Goal: Information Seeking & Learning: Learn about a topic

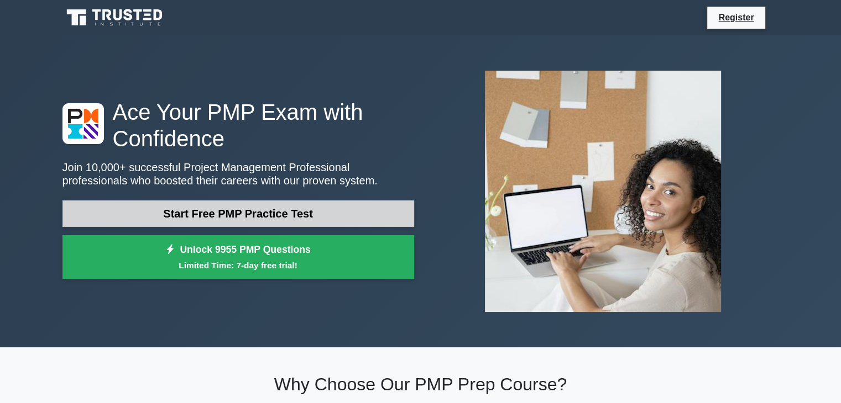
click at [237, 220] on link "Start Free PMP Practice Test" at bounding box center [237, 214] width 351 height 27
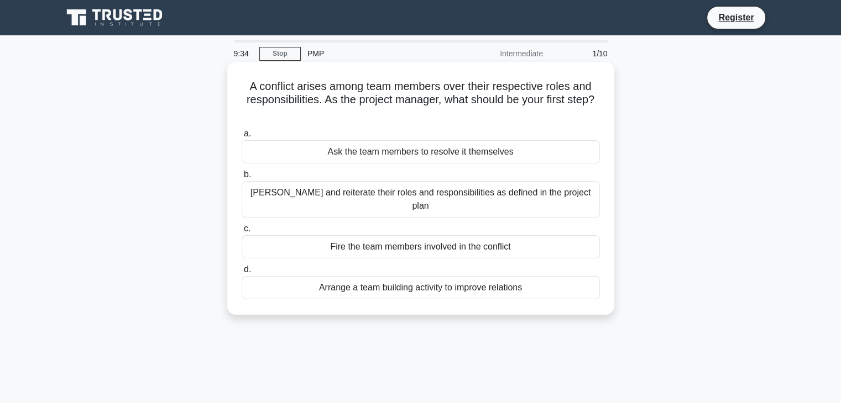
click at [319, 196] on div "[PERSON_NAME] and reiterate their roles and responsibilities as defined in the …" at bounding box center [420, 199] width 358 height 36
click at [241, 178] on input "b. Clarify and reiterate their roles and responsibilities as defined in the pro…" at bounding box center [241, 174] width 0 height 7
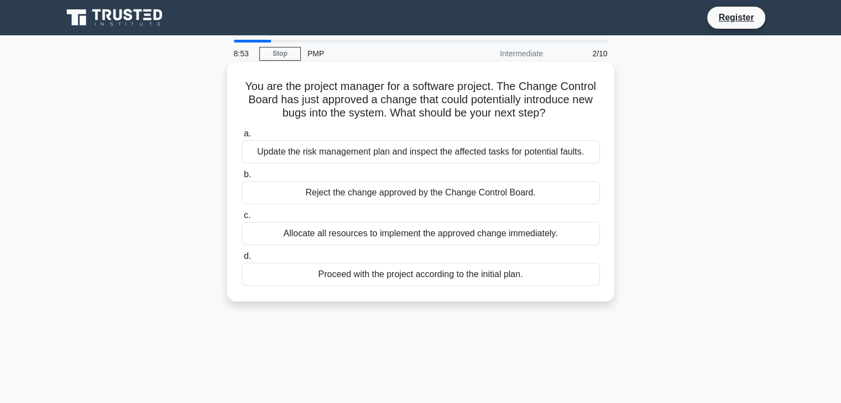
click at [351, 235] on div "Allocate all resources to implement the approved change immediately." at bounding box center [420, 233] width 358 height 23
click at [241, 219] on input "c. Allocate all resources to implement the approved change immediately." at bounding box center [241, 215] width 0 height 7
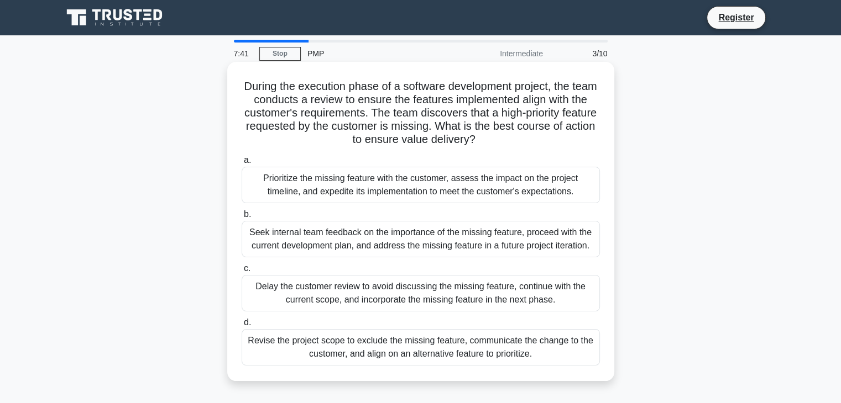
click at [360, 184] on div "Prioritize the missing feature with the customer, assess the impact on the proj…" at bounding box center [420, 185] width 358 height 36
click at [241, 164] on input "a. Prioritize the missing feature with the customer, assess the impact on the p…" at bounding box center [241, 160] width 0 height 7
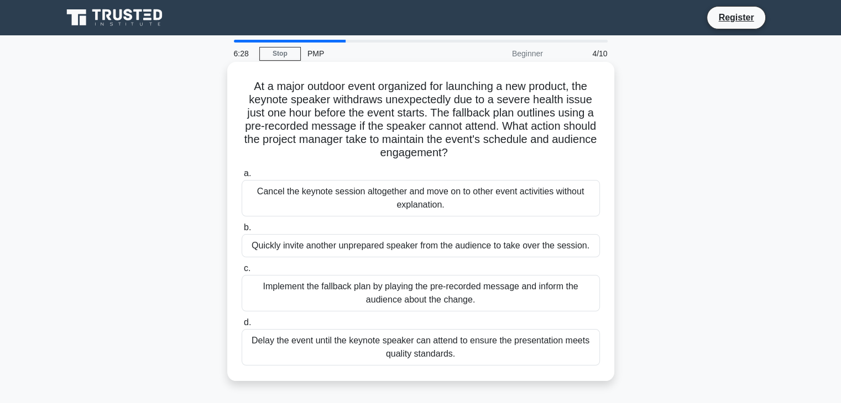
click at [387, 291] on div "Implement the fallback plan by playing the pre-recorded message and inform the …" at bounding box center [420, 293] width 358 height 36
click at [241, 272] on input "c. Implement the fallback plan by playing the pre-recorded message and inform t…" at bounding box center [241, 268] width 0 height 7
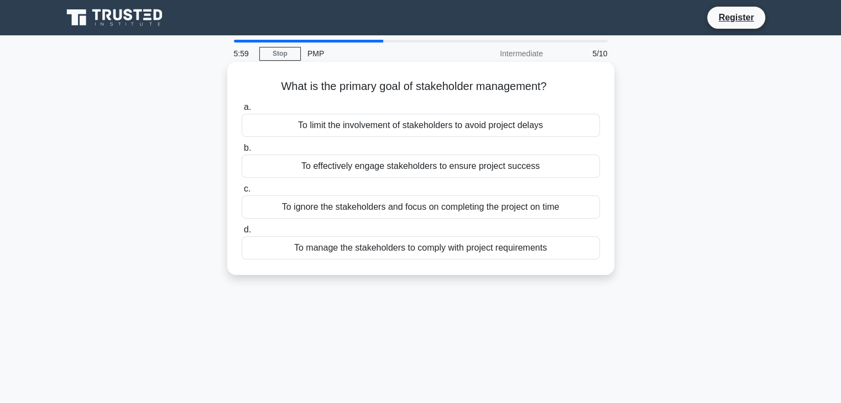
click at [441, 245] on div "To manage the stakeholders to comply with project requirements" at bounding box center [420, 248] width 358 height 23
click at [241, 234] on input "d. To manage the stakeholders to comply with project requirements" at bounding box center [241, 230] width 0 height 7
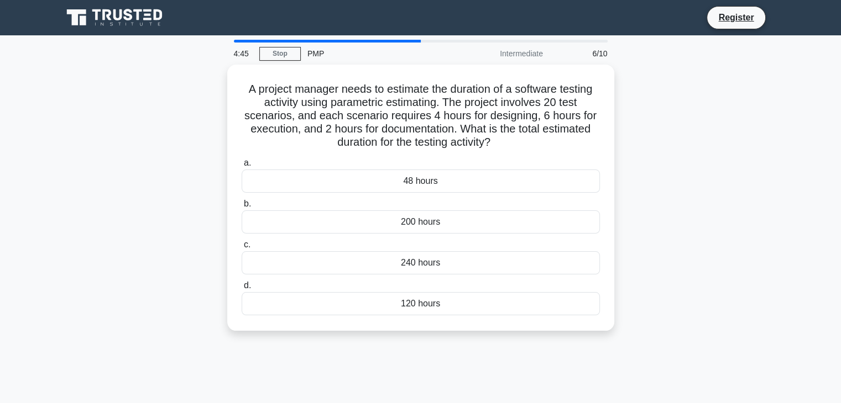
click at [790, 328] on main "4:45 Stop PMP Intermediate 6/10 A project manager needs to estimate the duratio…" at bounding box center [420, 315] width 841 height 561
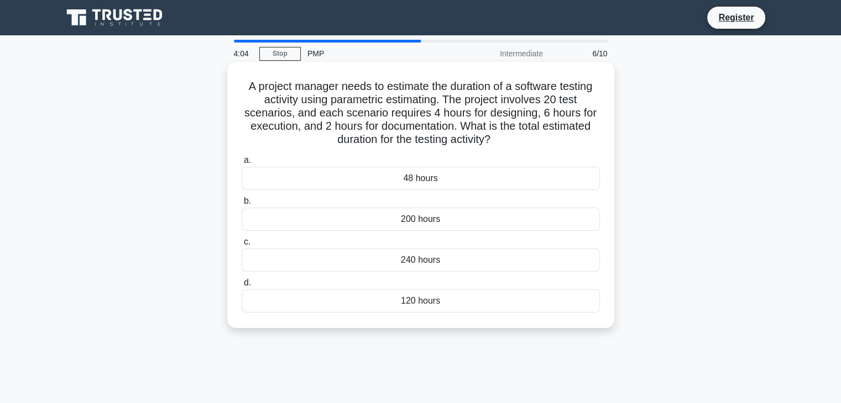
click at [420, 264] on div "240 hours" at bounding box center [420, 260] width 358 height 23
click at [241, 246] on input "c. 240 hours" at bounding box center [241, 242] width 0 height 7
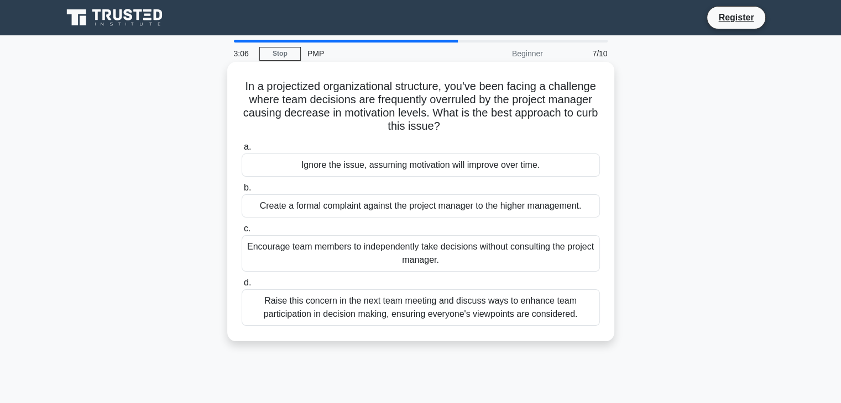
click at [471, 317] on div "Raise this concern in the next team meeting and discuss ways to enhance team pa…" at bounding box center [420, 308] width 358 height 36
click at [241, 287] on input "d. Raise this concern in the next team meeting and discuss ways to enhance team…" at bounding box center [241, 283] width 0 height 7
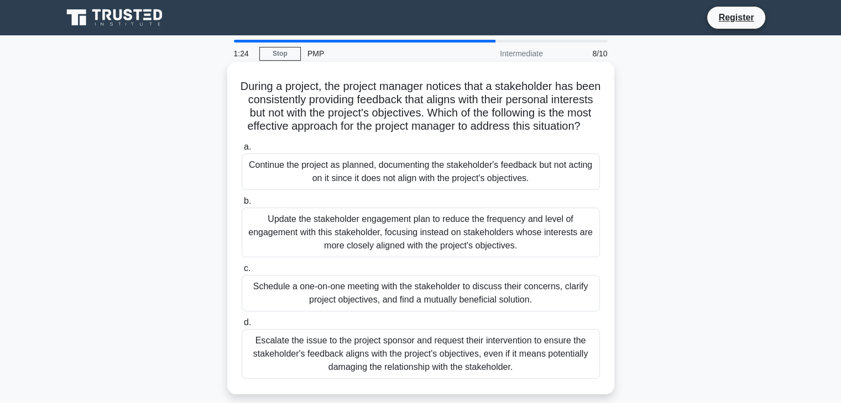
click at [453, 308] on div "Schedule a one-on-one meeting with the stakeholder to discuss their concerns, c…" at bounding box center [420, 293] width 358 height 36
click at [241, 272] on input "c. Schedule a one-on-one meeting with the stakeholder to discuss their concerns…" at bounding box center [241, 268] width 0 height 7
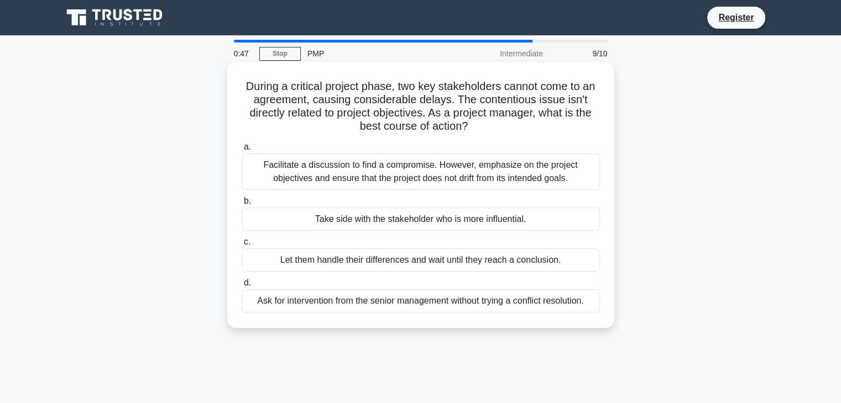
click at [495, 180] on div "Facilitate a discussion to find a compromise. However, emphasize on the project…" at bounding box center [420, 172] width 358 height 36
click at [241, 151] on input "a. Facilitate a discussion to find a compromise. However, emphasize on the proj…" at bounding box center [241, 147] width 0 height 7
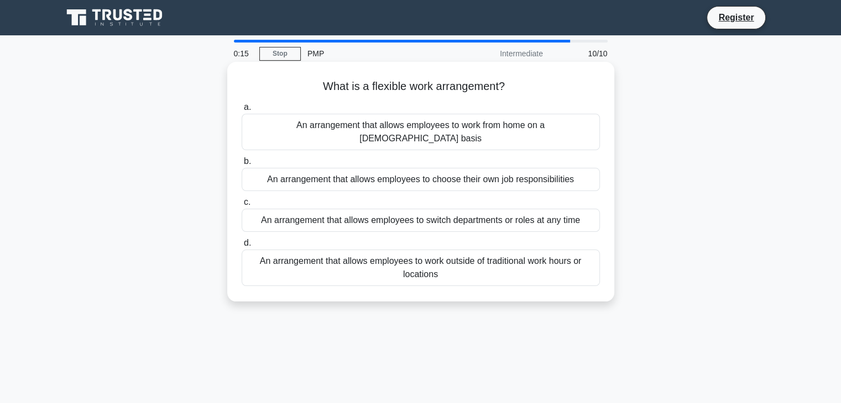
click at [426, 264] on div "An arrangement that allows employees to work outside of traditional work hours …" at bounding box center [420, 268] width 358 height 36
click at [241, 247] on input "d. An arrangement that allows employees to work outside of traditional work hou…" at bounding box center [241, 243] width 0 height 7
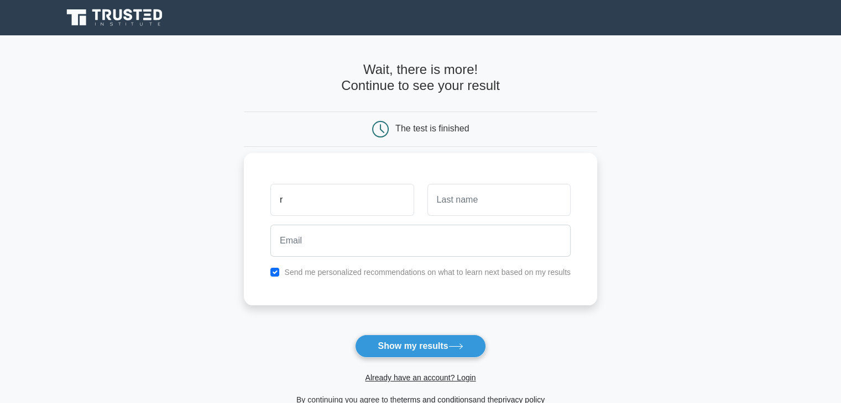
type input "Rohini"
click at [471, 207] on input "text" at bounding box center [498, 200] width 143 height 32
type input "y"
type input "Yadav"
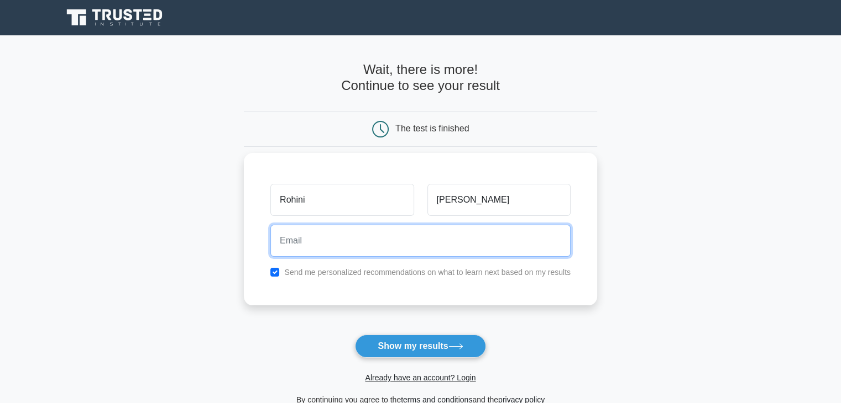
click at [378, 239] on input "email" at bounding box center [420, 241] width 300 height 32
type input "rohini.yadav1@gmail.com"
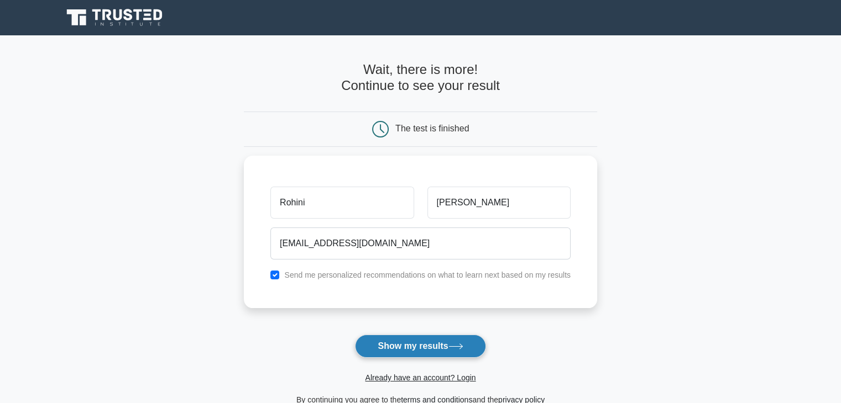
click at [409, 344] on button "Show my results" at bounding box center [420, 346] width 130 height 23
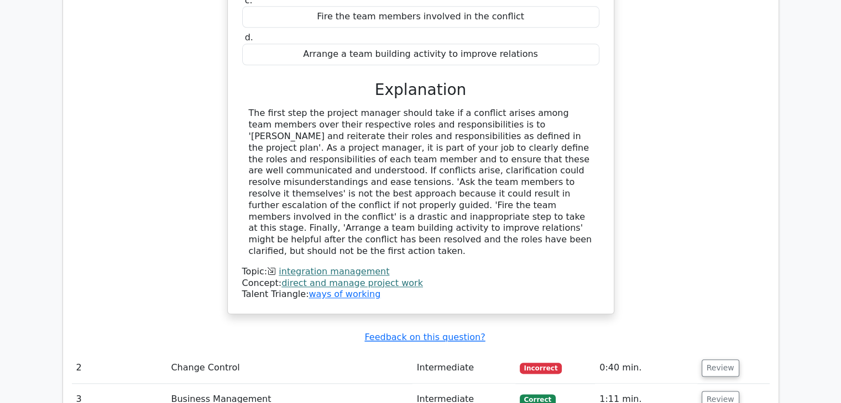
scroll to position [1211, 0]
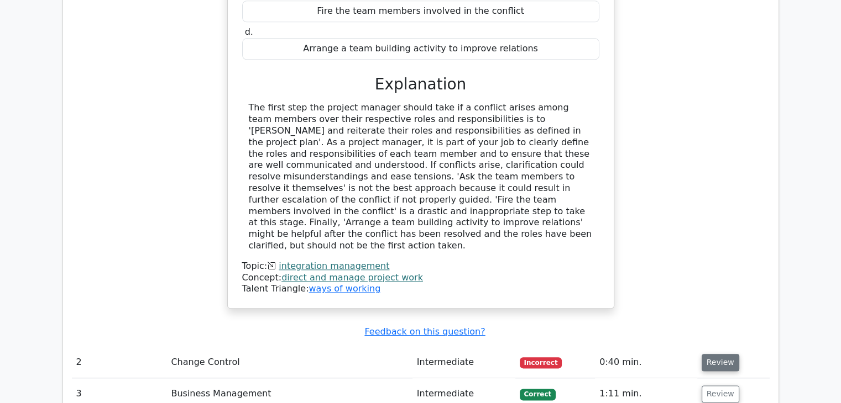
click at [713, 354] on button "Review" at bounding box center [720, 362] width 38 height 17
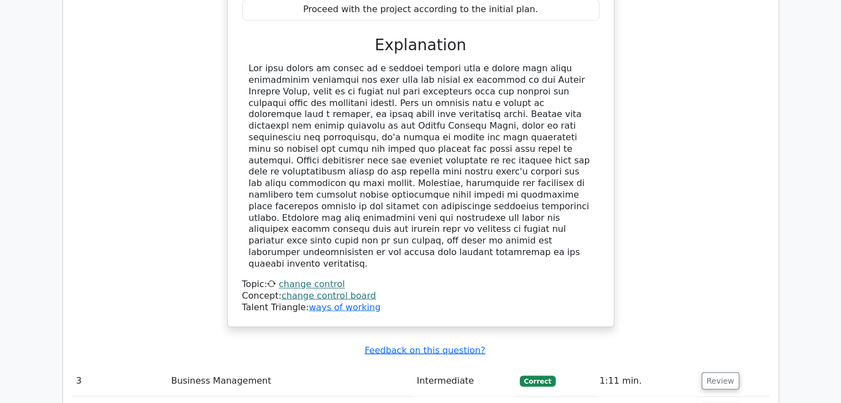
scroll to position [1810, 0]
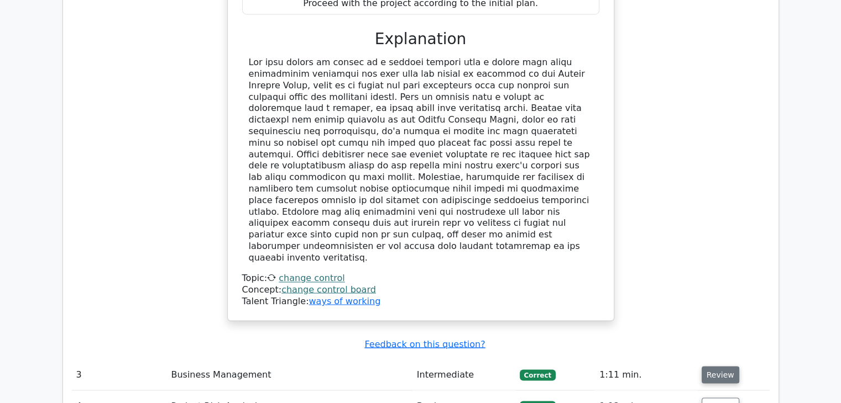
click at [728, 366] on button "Review" at bounding box center [720, 374] width 38 height 17
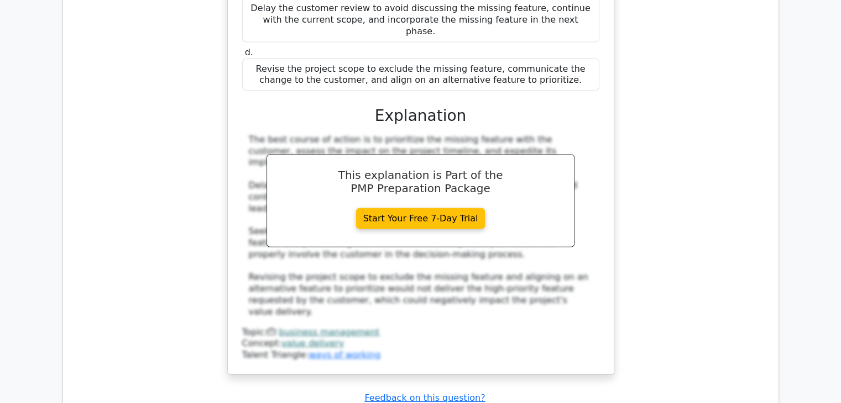
scroll to position [2437, 0]
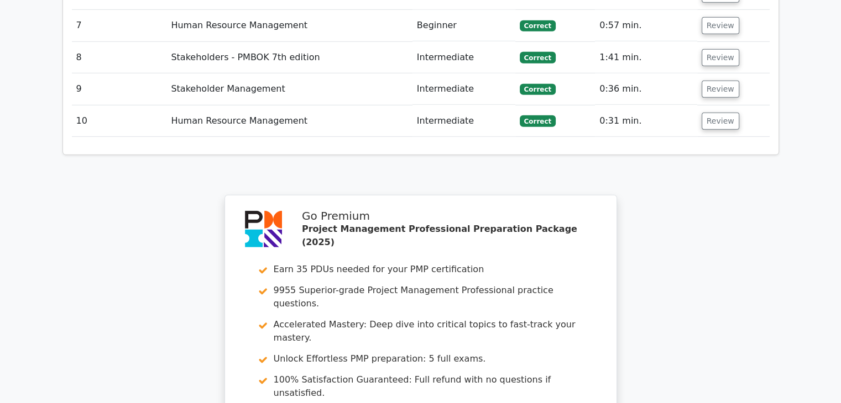
scroll to position [3452, 0]
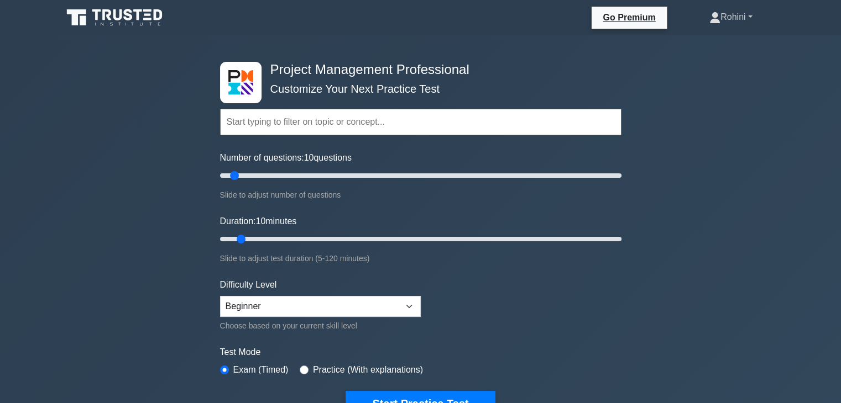
click at [748, 18] on link "Rohini" at bounding box center [730, 17] width 96 height 22
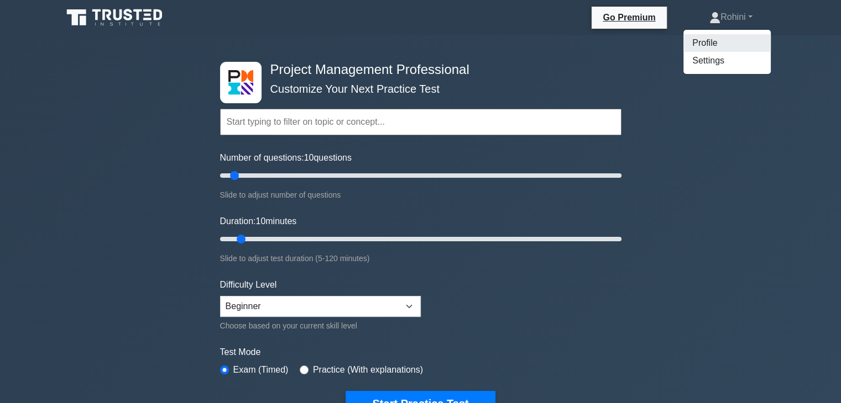
click at [706, 39] on link "Profile" at bounding box center [726, 43] width 87 height 18
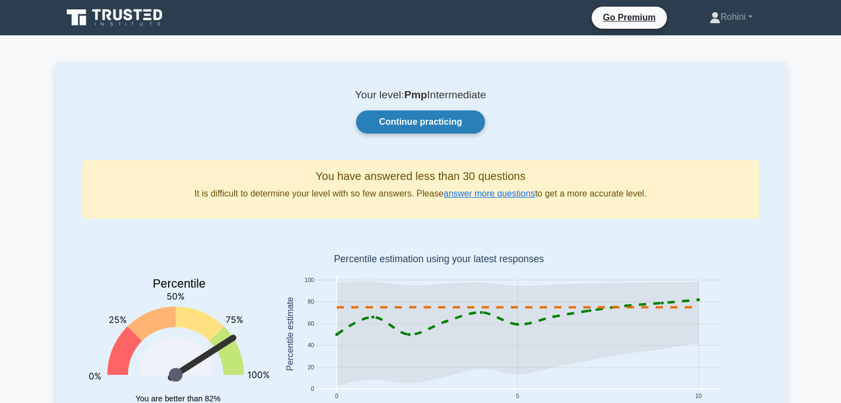
click at [413, 124] on link "Continue practicing" at bounding box center [420, 122] width 128 height 23
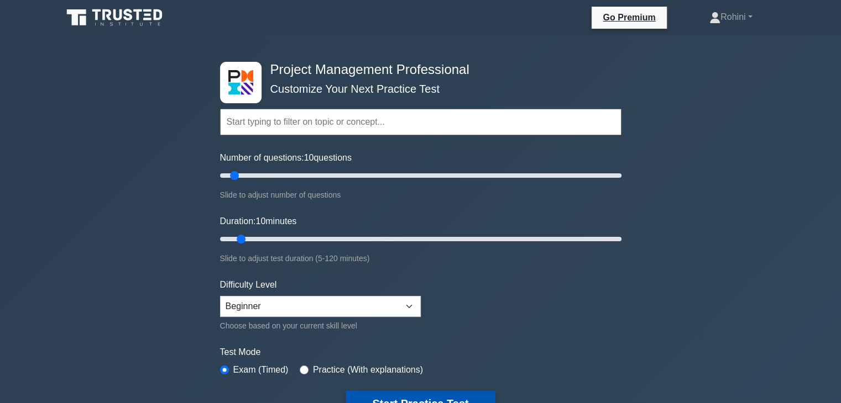
click at [386, 396] on button "Start Practice Test" at bounding box center [419, 403] width 149 height 25
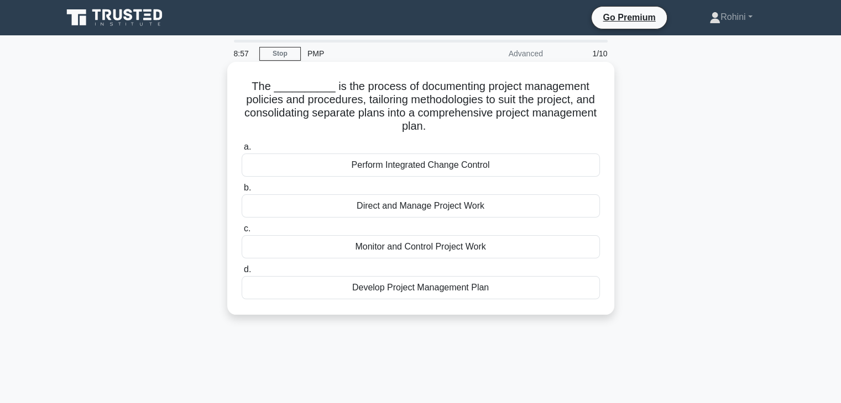
click at [404, 204] on div "Direct and Manage Project Work" at bounding box center [420, 206] width 358 height 23
click at [241, 192] on input "b. Direct and Manage Project Work" at bounding box center [241, 188] width 0 height 7
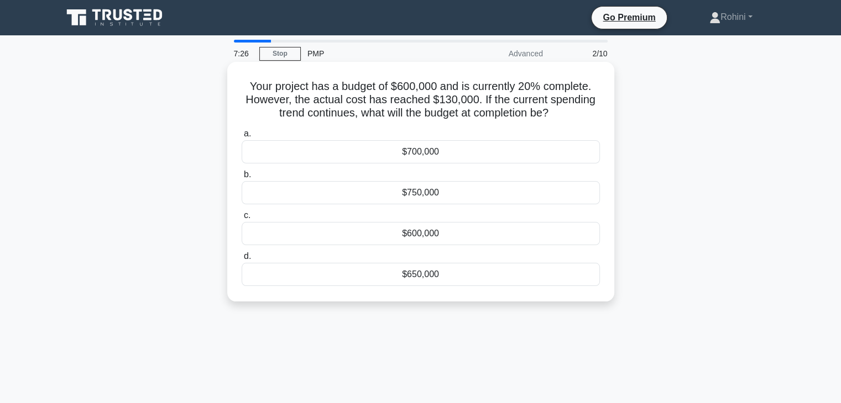
click at [415, 236] on div "$600,000" at bounding box center [420, 233] width 358 height 23
click at [241, 219] on input "c. $600,000" at bounding box center [241, 215] width 0 height 7
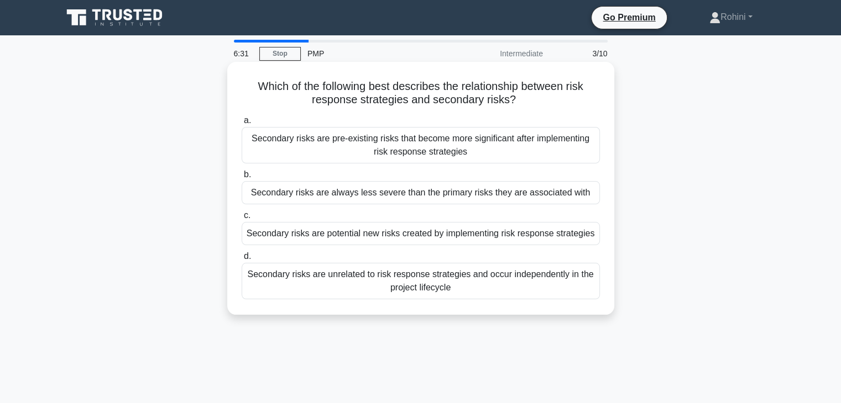
click at [461, 238] on div "Secondary risks are potential new risks created by implementing risk response s…" at bounding box center [420, 233] width 358 height 23
click at [241, 219] on input "c. Secondary risks are potential new risks created by implementing risk respons…" at bounding box center [241, 215] width 0 height 7
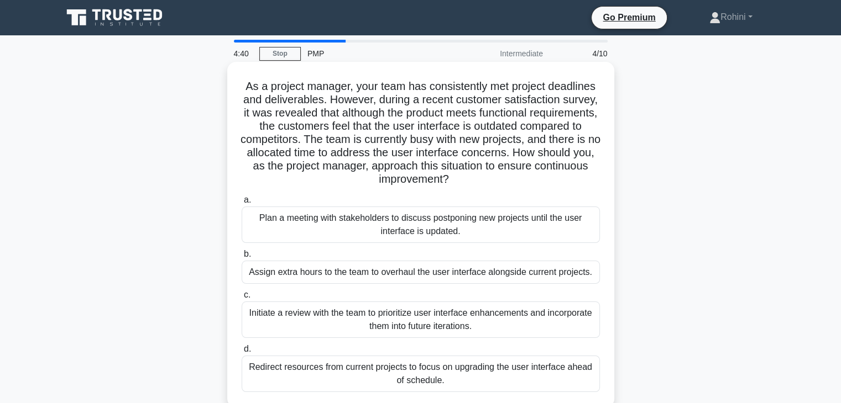
click at [444, 317] on div "Initiate a review with the team to prioritize user interface enhancements and i…" at bounding box center [420, 320] width 358 height 36
click at [241, 299] on input "c. Initiate a review with the team to prioritize user interface enhancements an…" at bounding box center [241, 295] width 0 height 7
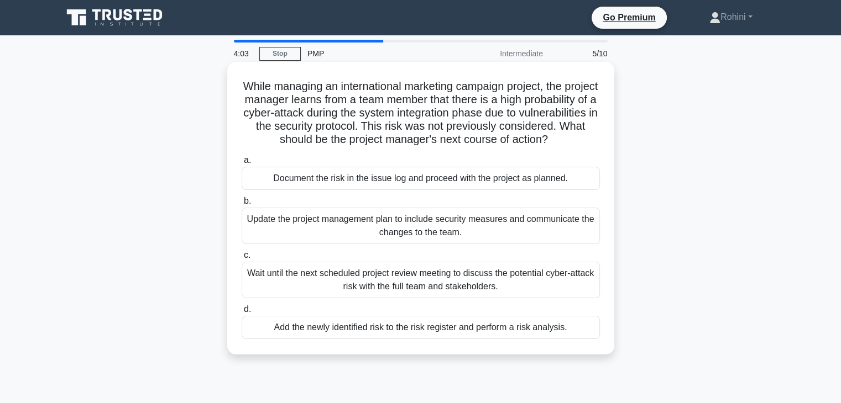
click at [424, 339] on div "Add the newly identified risk to the risk register and perform a risk analysis." at bounding box center [420, 327] width 358 height 23
click at [241, 313] on input "d. Add the newly identified risk to the risk register and perform a risk analys…" at bounding box center [241, 309] width 0 height 7
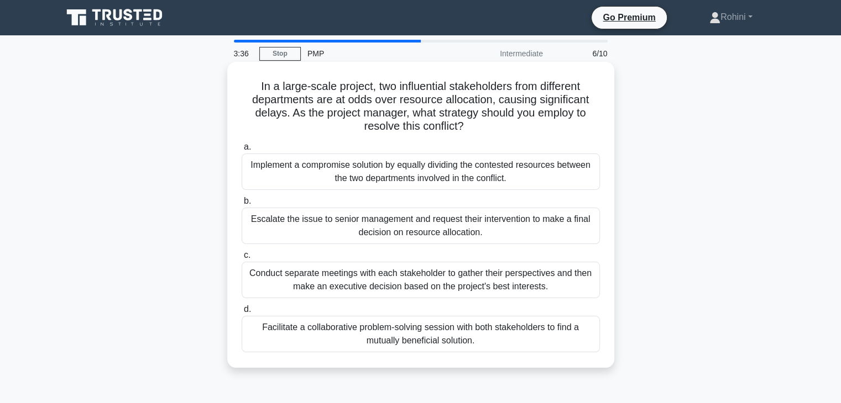
click at [441, 328] on div "Facilitate a collaborative problem-solving session with both stakeholders to fi…" at bounding box center [420, 334] width 358 height 36
click at [241, 313] on input "d. Facilitate a collaborative problem-solving session with both stakeholders to…" at bounding box center [241, 309] width 0 height 7
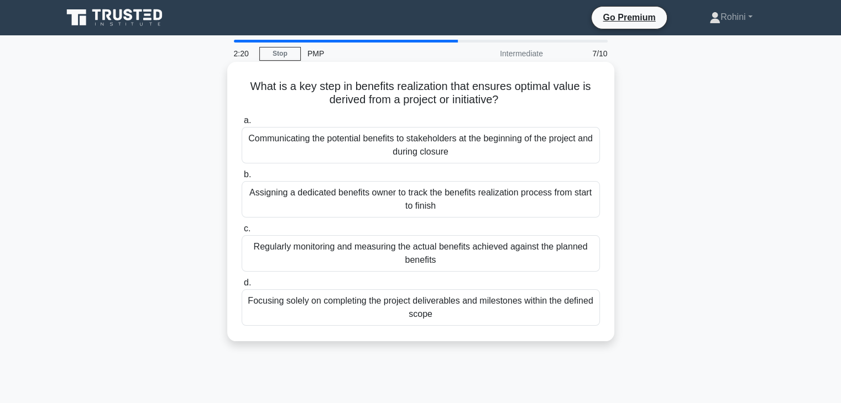
click at [390, 244] on div "Regularly monitoring and measuring the actual benefits achieved against the pla…" at bounding box center [420, 253] width 358 height 36
click at [241, 233] on input "c. Regularly monitoring and measuring the actual benefits achieved against the …" at bounding box center [241, 228] width 0 height 7
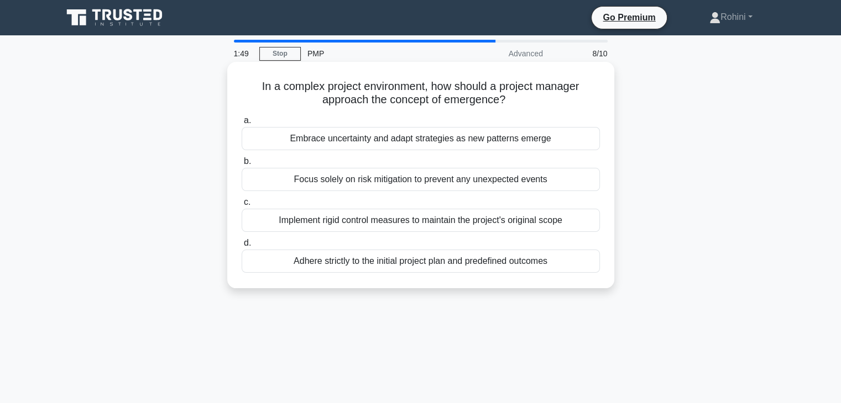
click at [429, 143] on div "Embrace uncertainty and adapt strategies as new patterns emerge" at bounding box center [420, 138] width 358 height 23
click at [241, 124] on input "a. Embrace uncertainty and adapt strategies as new patterns emerge" at bounding box center [241, 120] width 0 height 7
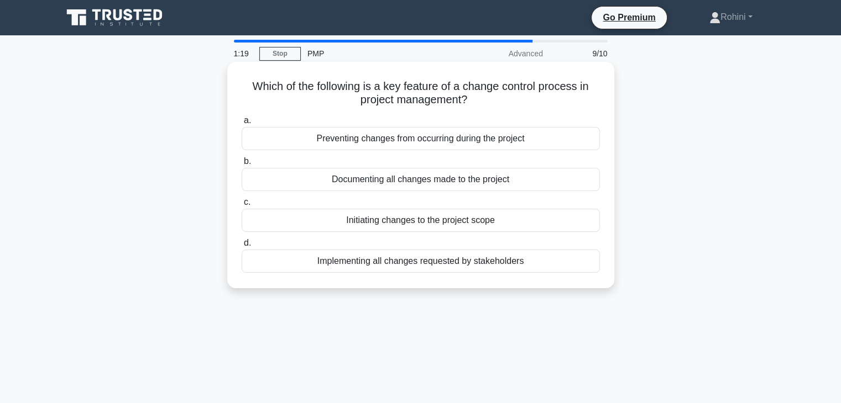
click at [410, 185] on div "Documenting all changes made to the project" at bounding box center [420, 179] width 358 height 23
click at [241, 165] on input "b. Documenting all changes made to the project" at bounding box center [241, 161] width 0 height 7
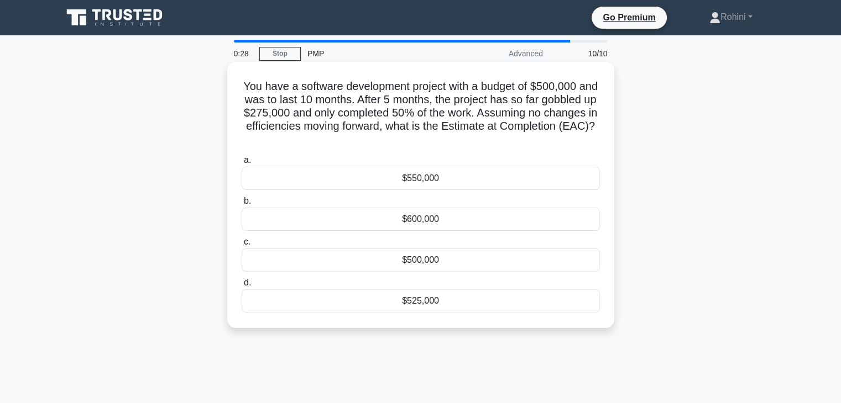
click at [430, 181] on div "$550,000" at bounding box center [420, 178] width 358 height 23
click at [241, 164] on input "a. $550,000" at bounding box center [241, 160] width 0 height 7
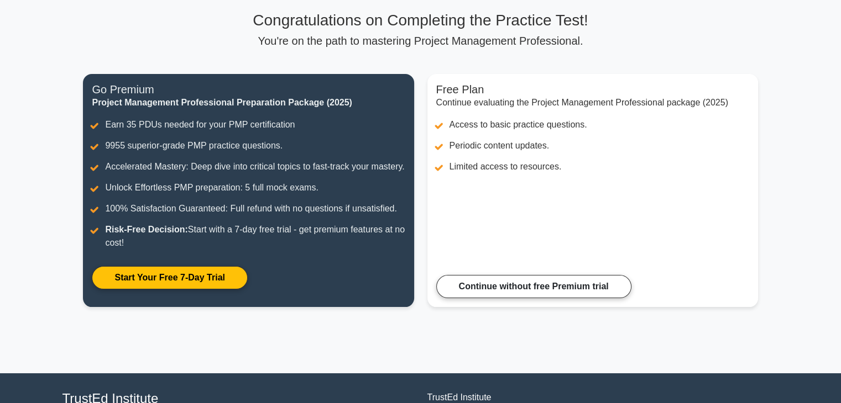
scroll to position [64, 0]
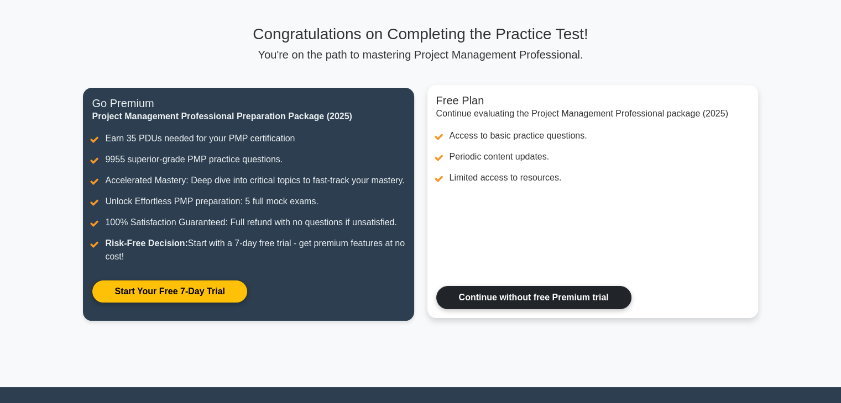
click at [557, 309] on link "Continue without free Premium trial" at bounding box center [533, 297] width 195 height 23
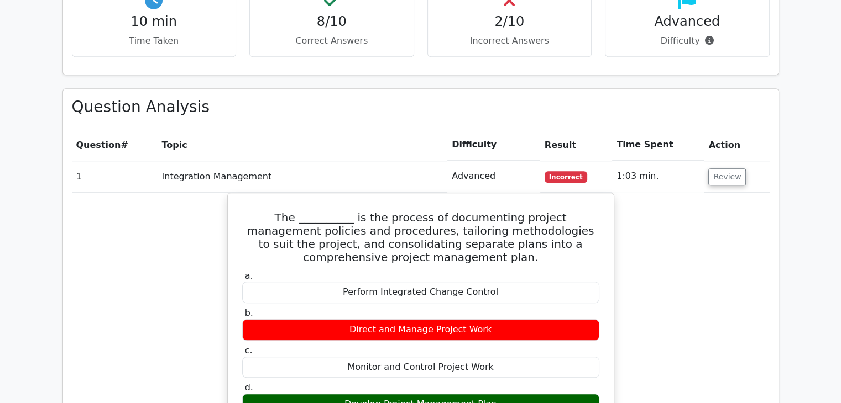
scroll to position [931, 0]
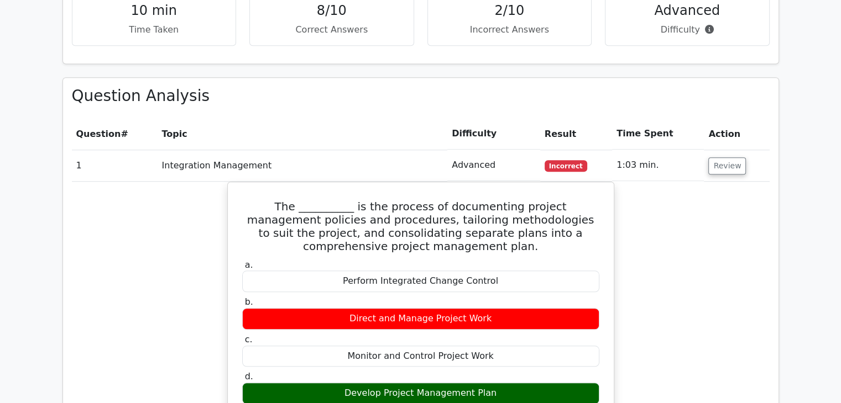
click at [837, 172] on main "Go Premium Project Management Professional Preparation Package (2025) Earn 35 P…" at bounding box center [420, 293] width 841 height 2377
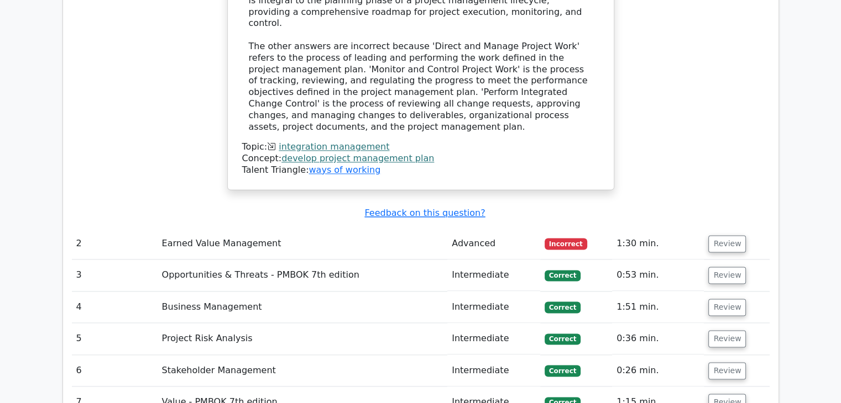
scroll to position [1424, 0]
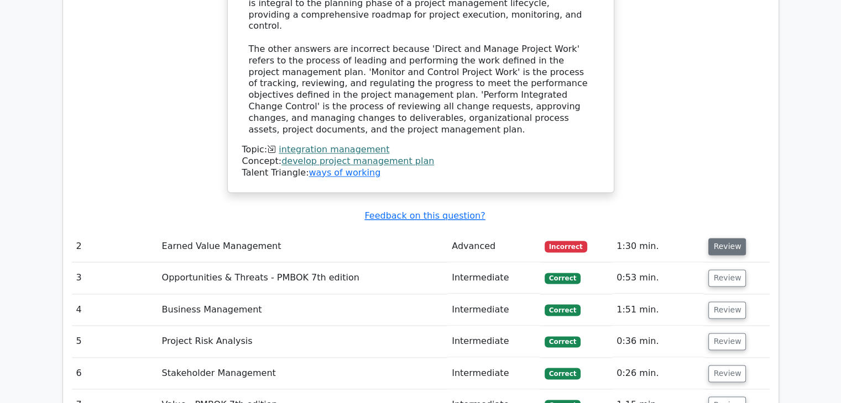
click at [724, 238] on button "Review" at bounding box center [727, 246] width 38 height 17
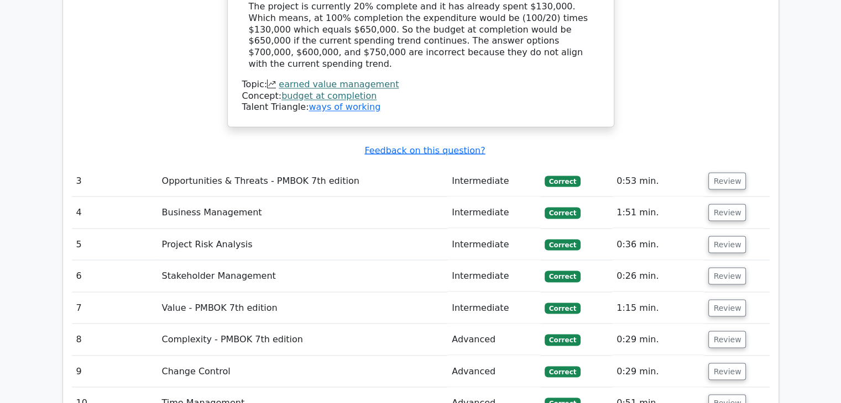
scroll to position [1957, 0]
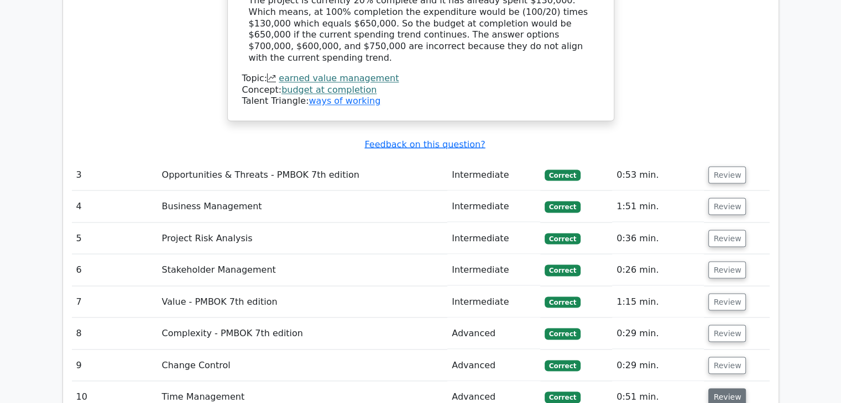
click at [740, 388] on button "Review" at bounding box center [727, 396] width 38 height 17
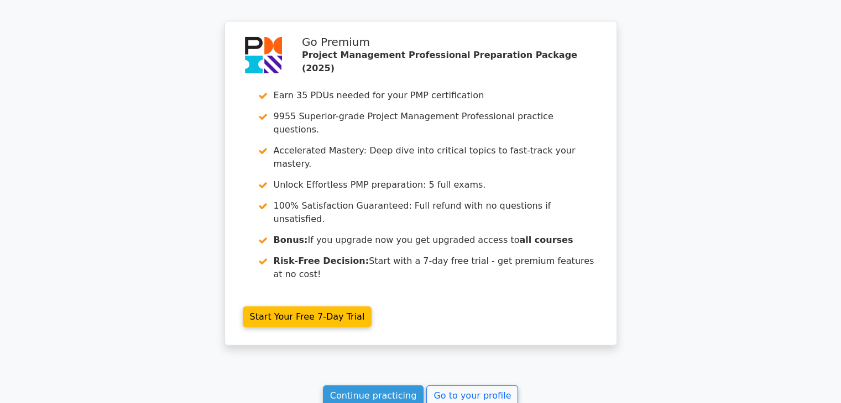
scroll to position [2904, 0]
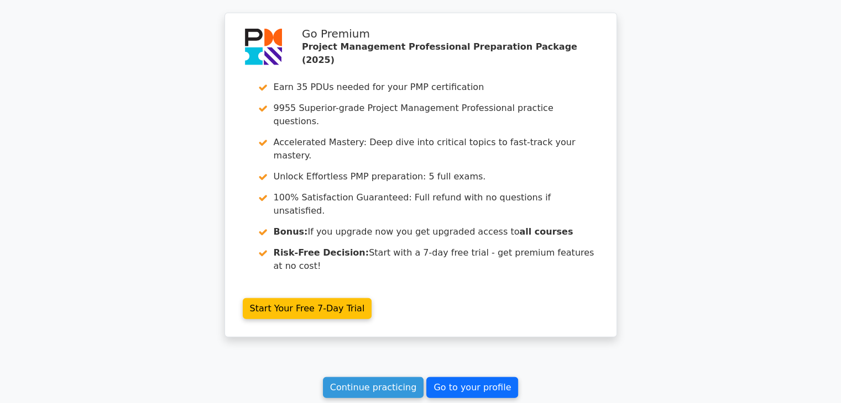
click at [465, 377] on link "Go to your profile" at bounding box center [472, 387] width 92 height 21
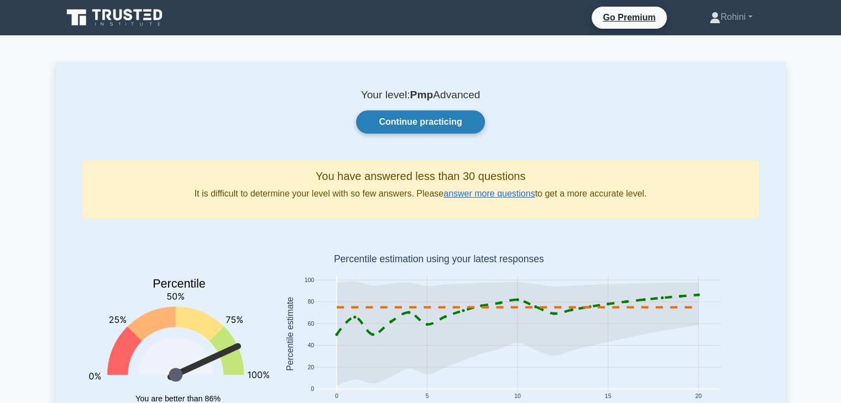
click at [435, 119] on link "Continue practicing" at bounding box center [420, 122] width 128 height 23
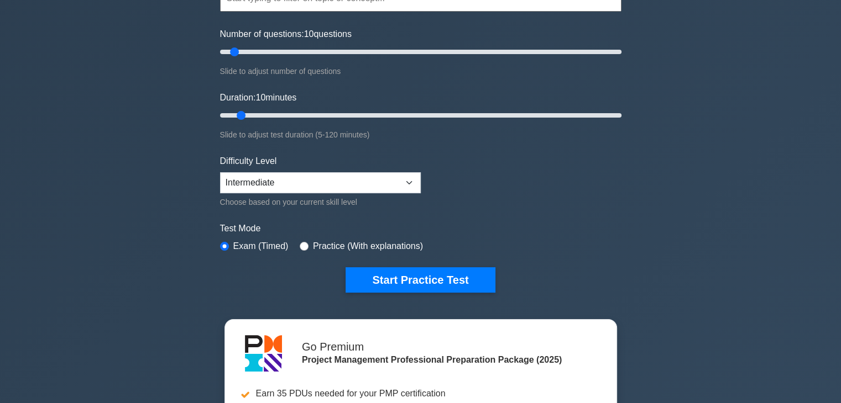
scroll to position [217, 0]
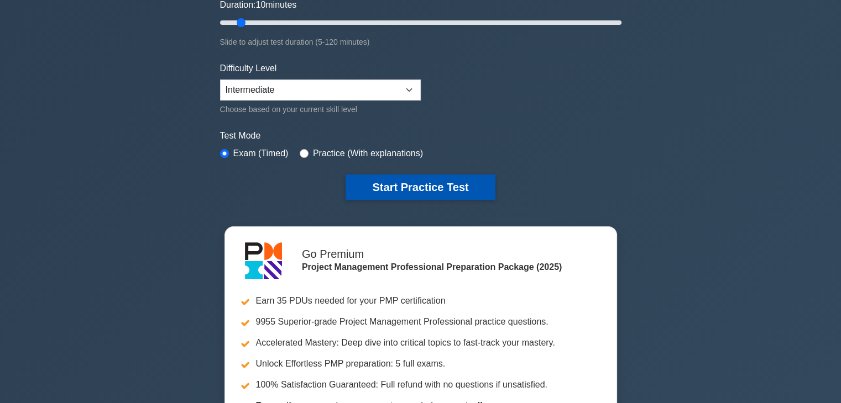
click at [413, 184] on button "Start Practice Test" at bounding box center [419, 187] width 149 height 25
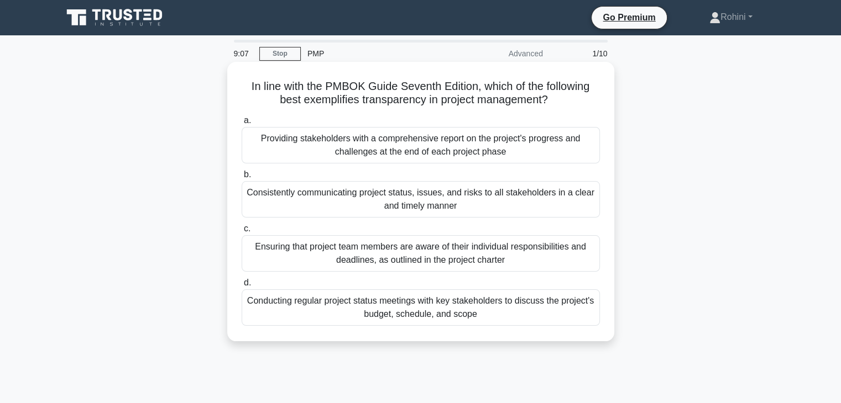
click at [414, 205] on div "Consistently communicating project status, issues, and risks to all stakeholder…" at bounding box center [420, 199] width 358 height 36
click at [241, 178] on input "b. Consistently communicating project status, issues, and risks to all stakehol…" at bounding box center [241, 174] width 0 height 7
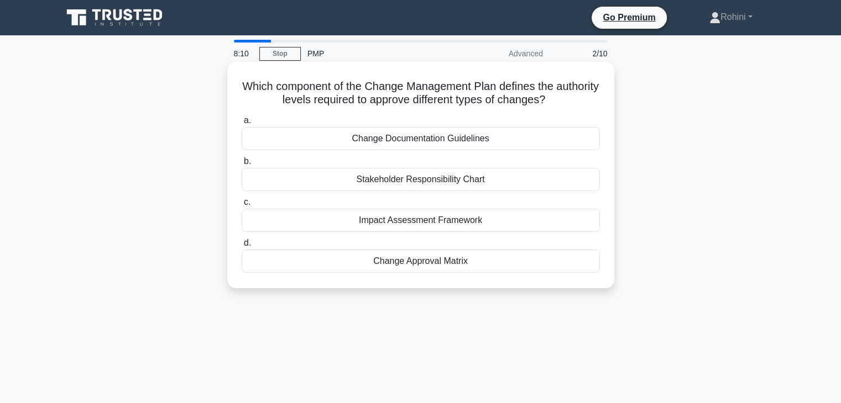
click at [408, 264] on div "Change Approval Matrix" at bounding box center [420, 261] width 358 height 23
click at [241, 247] on input "d. Change Approval Matrix" at bounding box center [241, 243] width 0 height 7
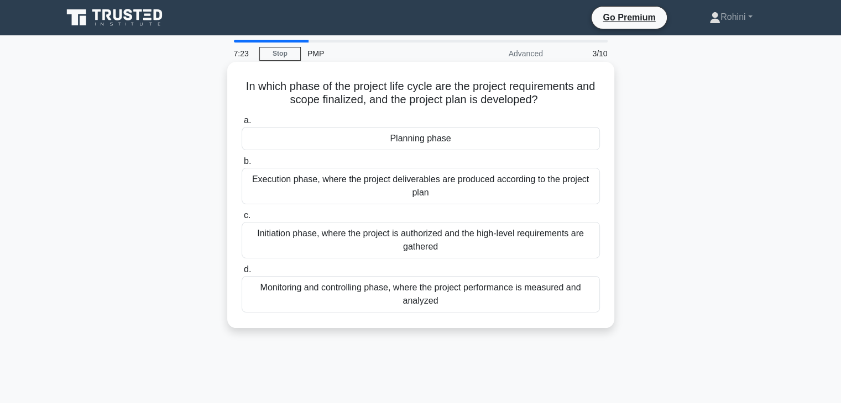
click at [428, 139] on div "Planning phase" at bounding box center [420, 138] width 358 height 23
click at [241, 124] on input "a. Planning phase" at bounding box center [241, 120] width 0 height 7
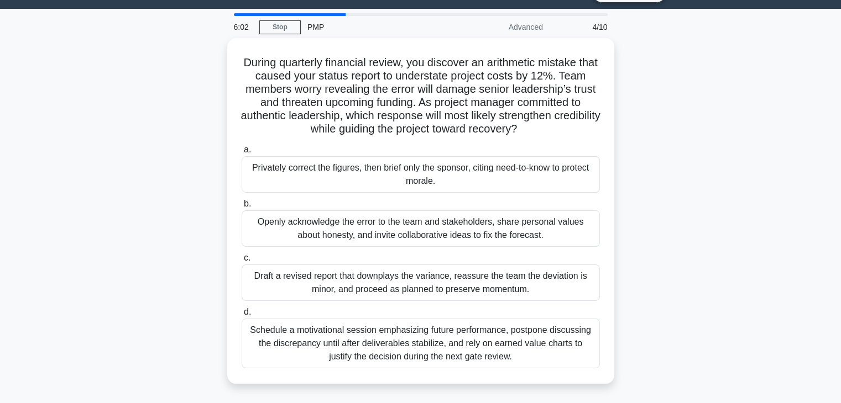
scroll to position [27, 0]
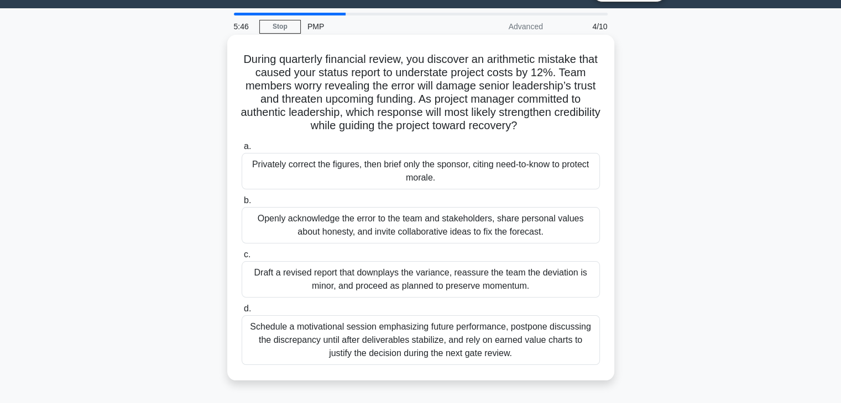
click at [486, 227] on div "Openly acknowledge the error to the team and stakeholders, share personal value…" at bounding box center [420, 225] width 358 height 36
click at [241, 204] on input "b. Openly acknowledge the error to the team and stakeholders, share personal va…" at bounding box center [241, 200] width 0 height 7
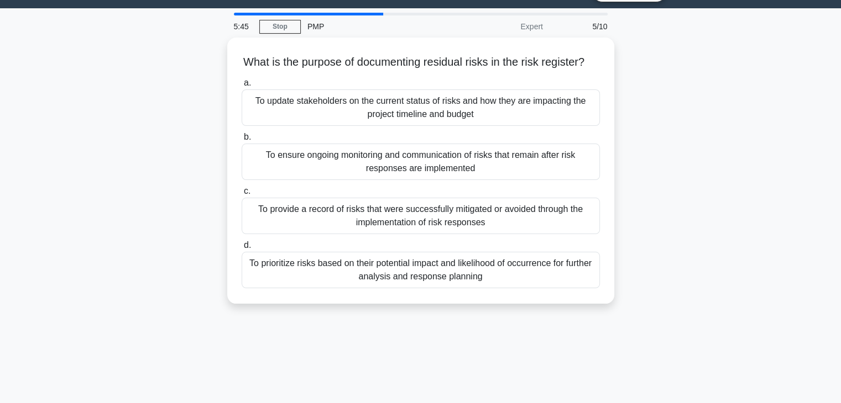
scroll to position [0, 0]
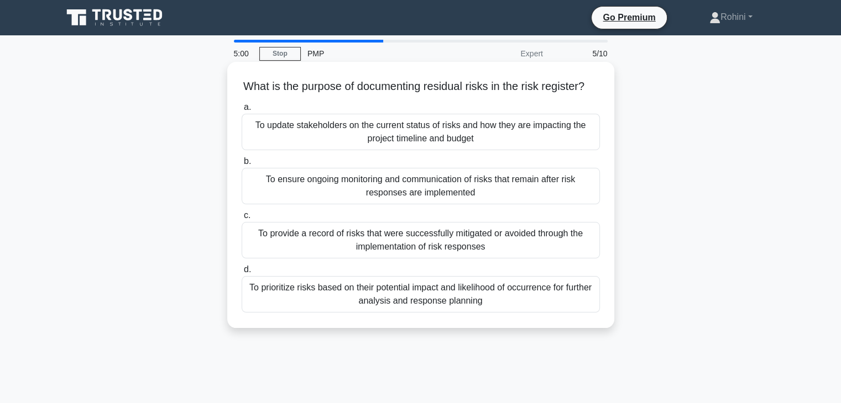
click at [479, 256] on div "To provide a record of risks that were successfully mitigated or avoided throug…" at bounding box center [420, 240] width 358 height 36
click at [241, 219] on input "c. To provide a record of risks that were successfully mitigated or avoided thr…" at bounding box center [241, 215] width 0 height 7
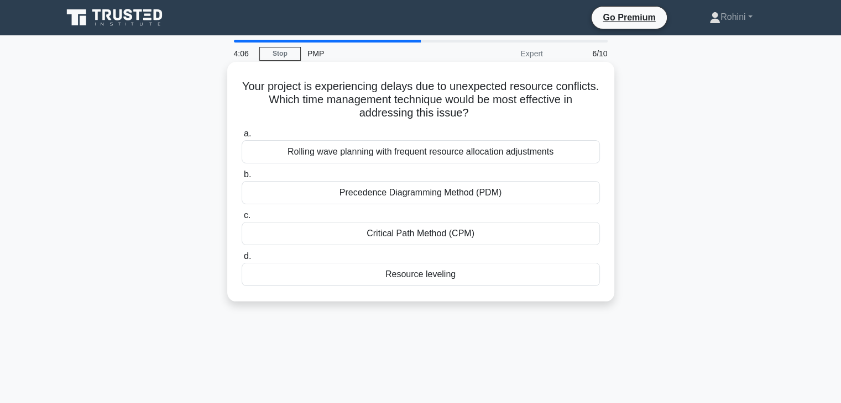
click at [412, 274] on div "Resource leveling" at bounding box center [420, 274] width 358 height 23
click at [241, 260] on input "d. Resource leveling" at bounding box center [241, 256] width 0 height 7
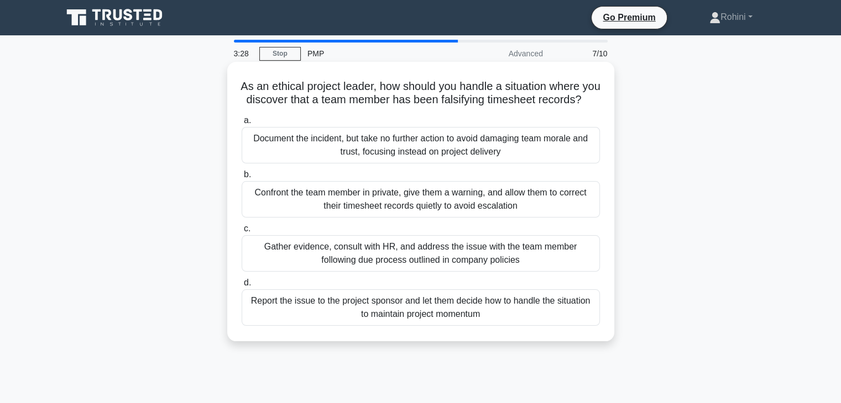
click at [417, 218] on div "Confront the team member in private, give them a warning, and allow them to cor…" at bounding box center [420, 199] width 358 height 36
click at [241, 178] on input "b. Confront the team member in private, give them a warning, and allow them to …" at bounding box center [241, 174] width 0 height 7
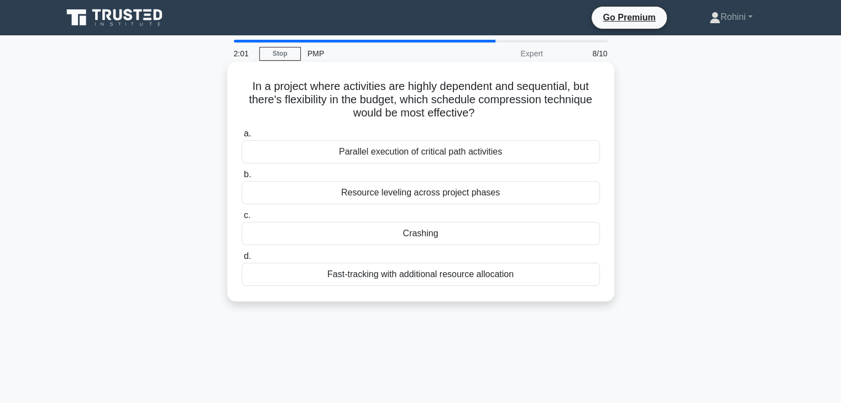
click at [411, 154] on div "Parallel execution of critical path activities" at bounding box center [420, 151] width 358 height 23
click at [241, 138] on input "a. Parallel execution of critical path activities" at bounding box center [241, 133] width 0 height 7
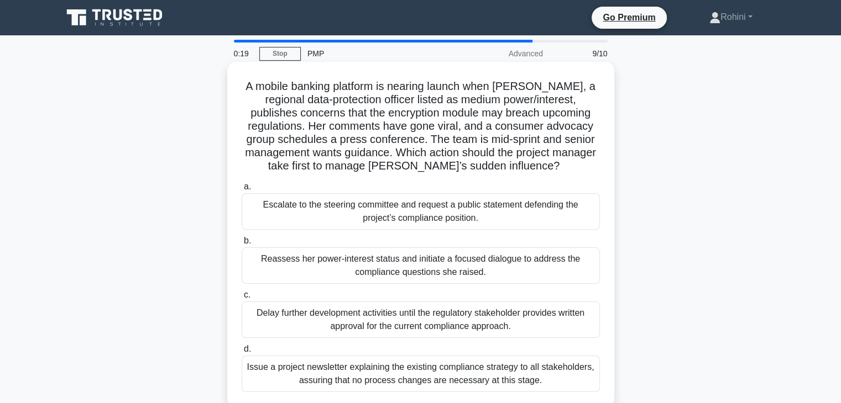
click at [517, 217] on div "Escalate to the steering committee and request a public statement defending the…" at bounding box center [420, 211] width 358 height 36
click at [241, 191] on input "a. Escalate to the steering committee and request a public statement defending …" at bounding box center [241, 186] width 0 height 7
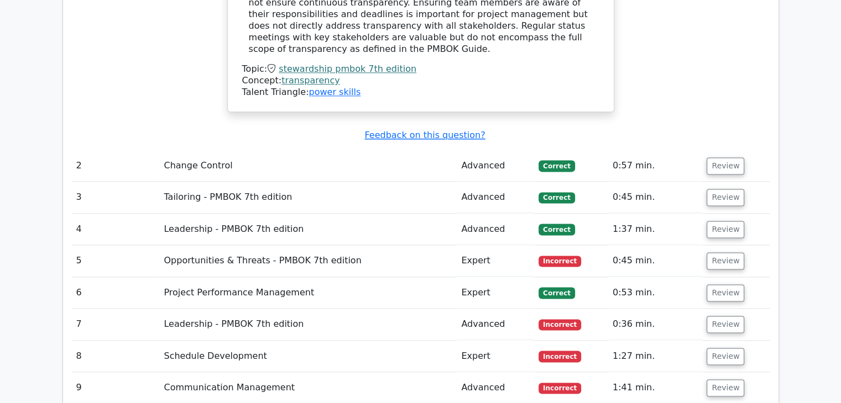
scroll to position [1437, 0]
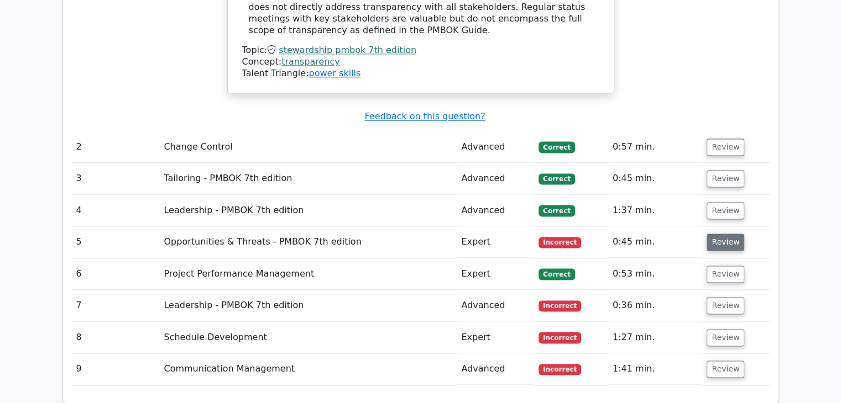
click at [718, 234] on button "Review" at bounding box center [725, 242] width 38 height 17
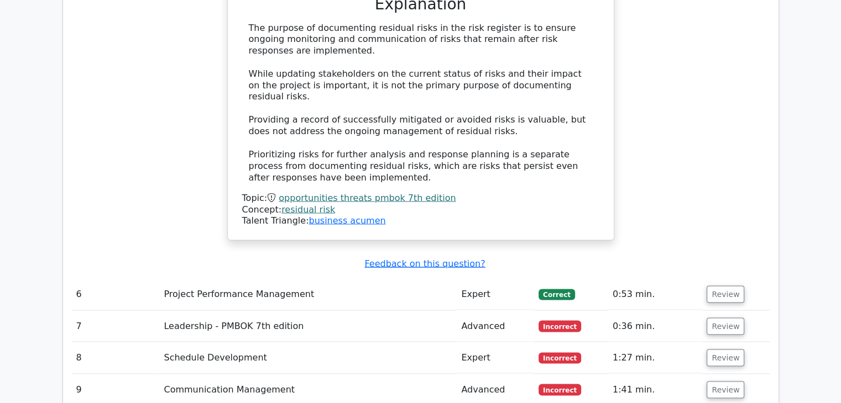
scroll to position [1977, 0]
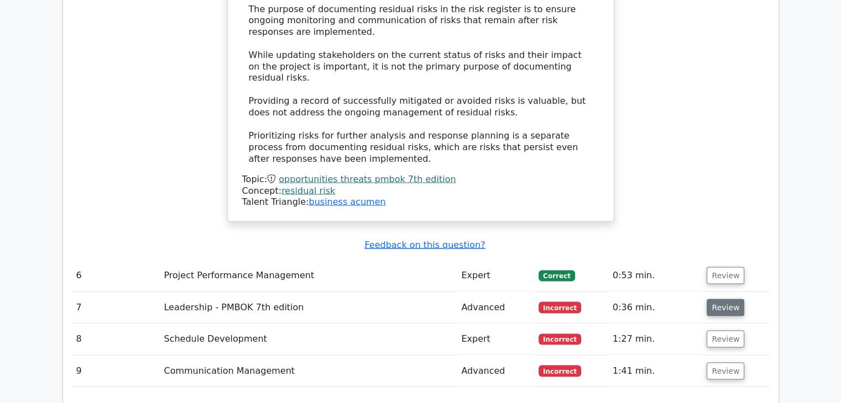
click at [725, 299] on button "Review" at bounding box center [725, 307] width 38 height 17
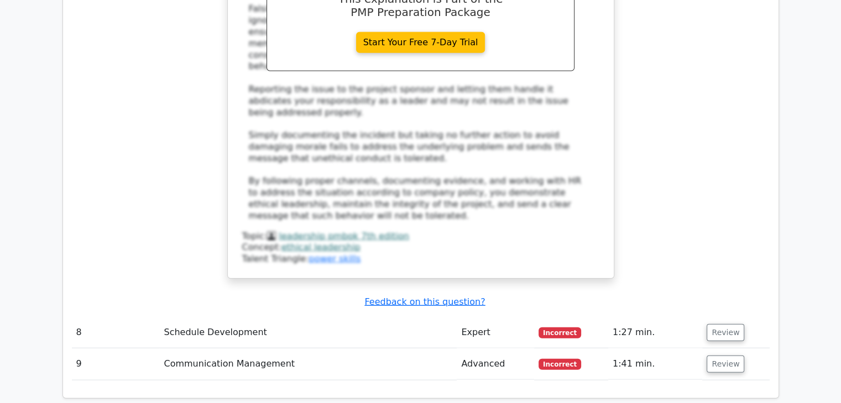
scroll to position [2648, 0]
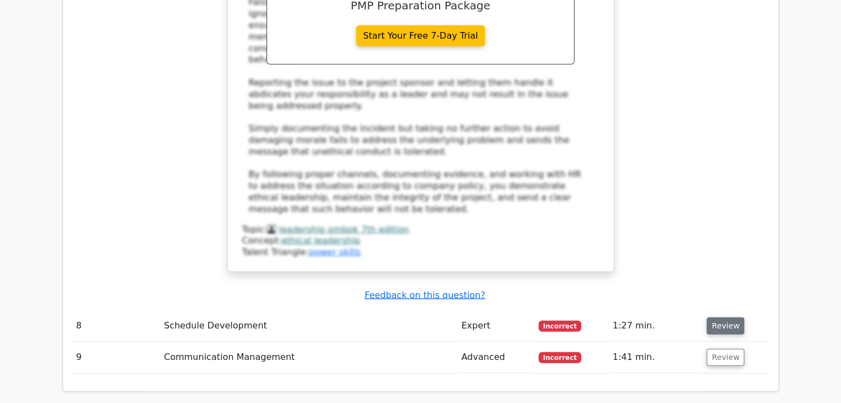
click at [729, 318] on button "Review" at bounding box center [725, 326] width 38 height 17
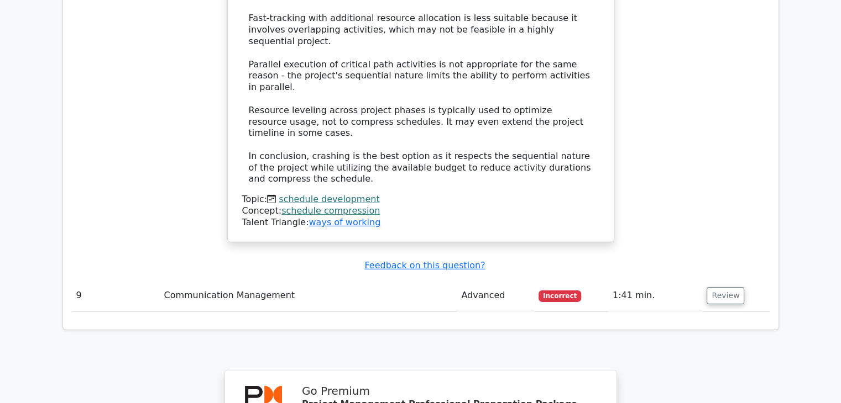
scroll to position [3398, 0]
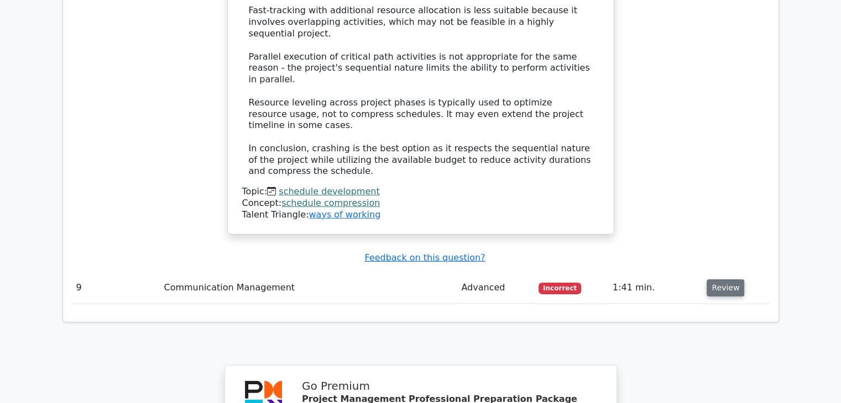
click at [724, 280] on button "Review" at bounding box center [725, 288] width 38 height 17
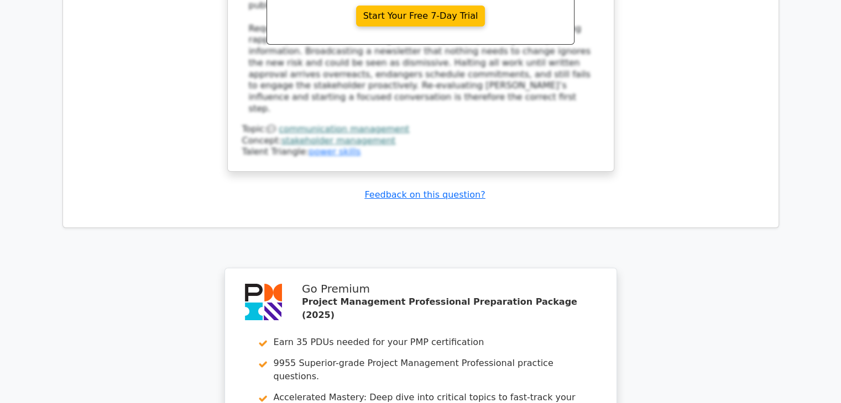
scroll to position [4299, 0]
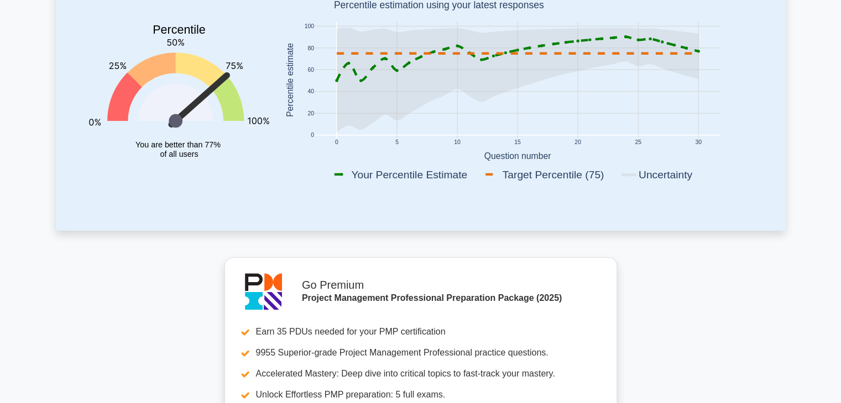
scroll to position [263, 0]
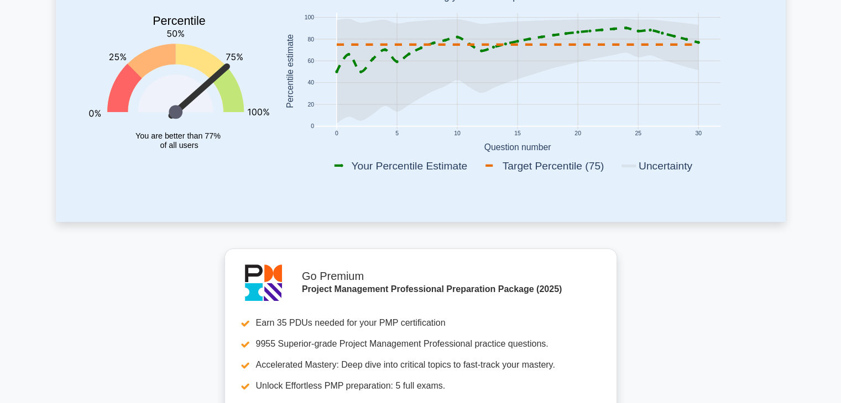
click at [697, 41] on icon at bounding box center [697, 42] width 3 height 3
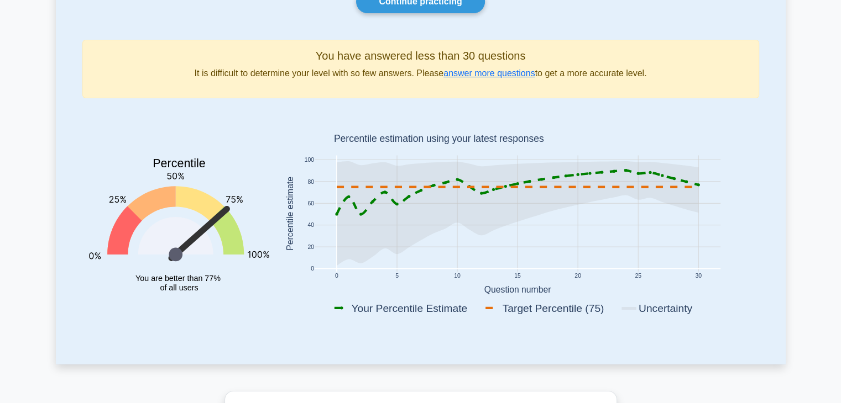
scroll to position [0, 0]
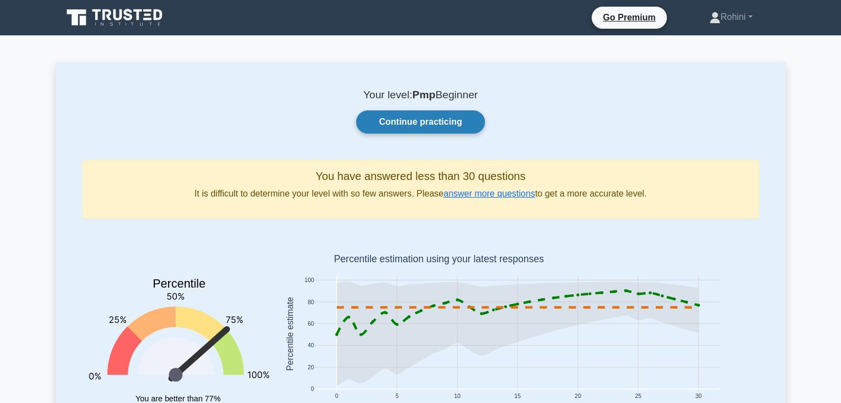
click at [376, 124] on link "Continue practicing" at bounding box center [420, 122] width 128 height 23
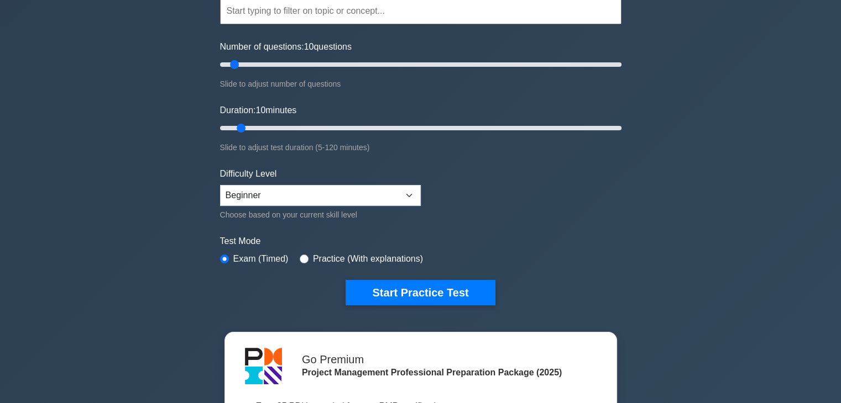
scroll to position [128, 0]
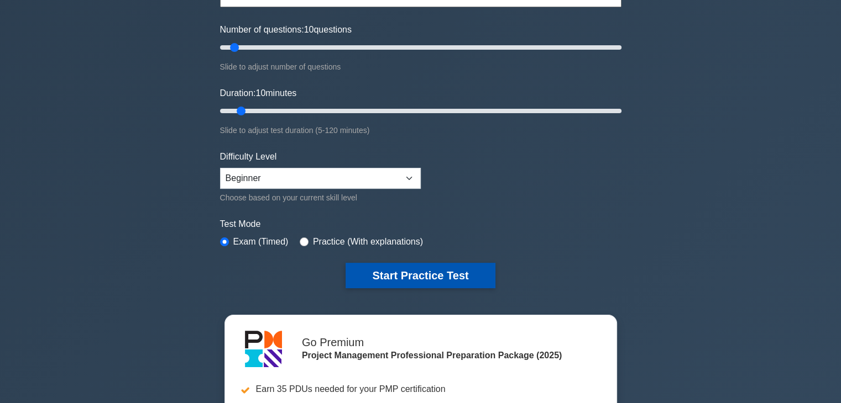
click at [396, 281] on button "Start Practice Test" at bounding box center [419, 275] width 149 height 25
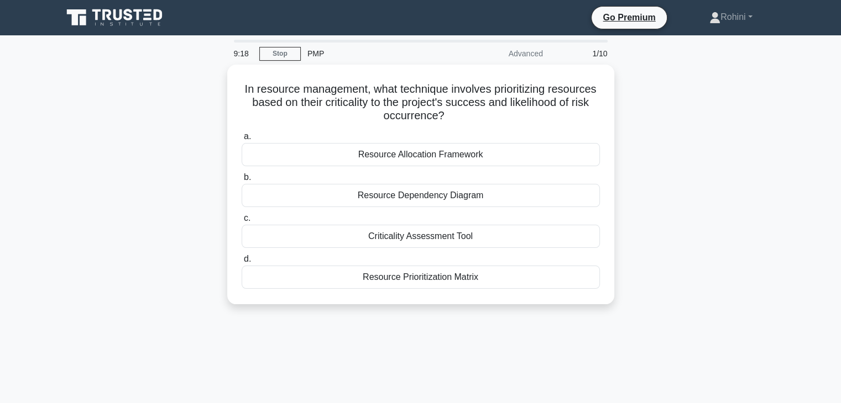
click at [396, 281] on div "Resource Prioritization Matrix" at bounding box center [420, 277] width 358 height 23
click at [241, 263] on input "d. Resource Prioritization Matrix" at bounding box center [241, 259] width 0 height 7
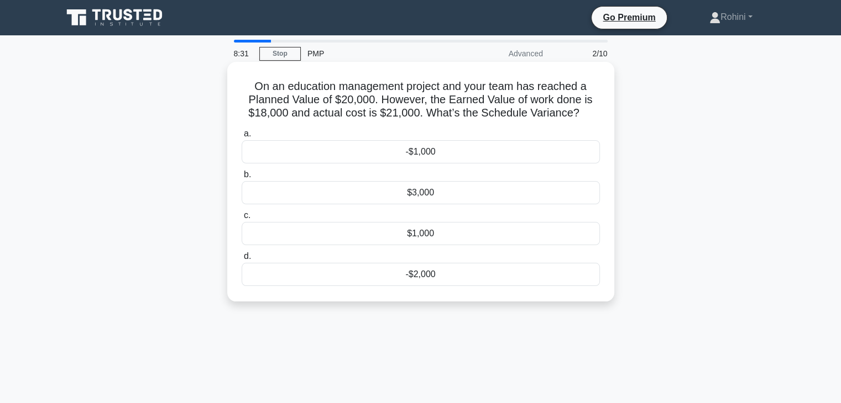
click at [435, 187] on div "$3,000" at bounding box center [420, 192] width 358 height 23
click at [241, 178] on input "b. $3,000" at bounding box center [241, 174] width 0 height 7
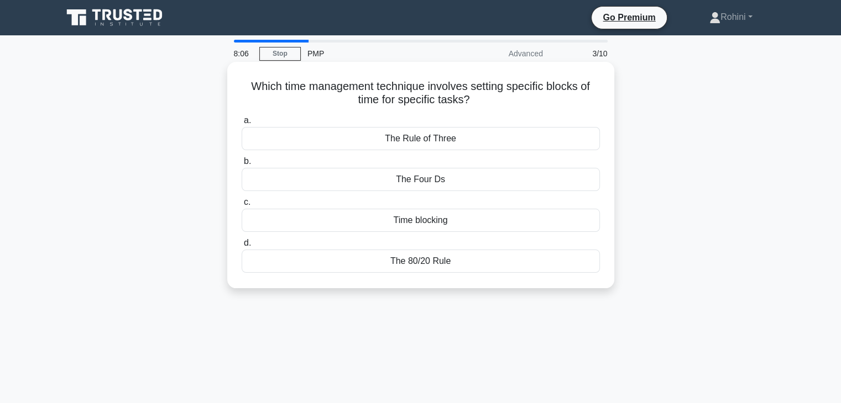
click at [431, 227] on div "Time blocking" at bounding box center [420, 220] width 358 height 23
click at [241, 206] on input "c. Time blocking" at bounding box center [241, 202] width 0 height 7
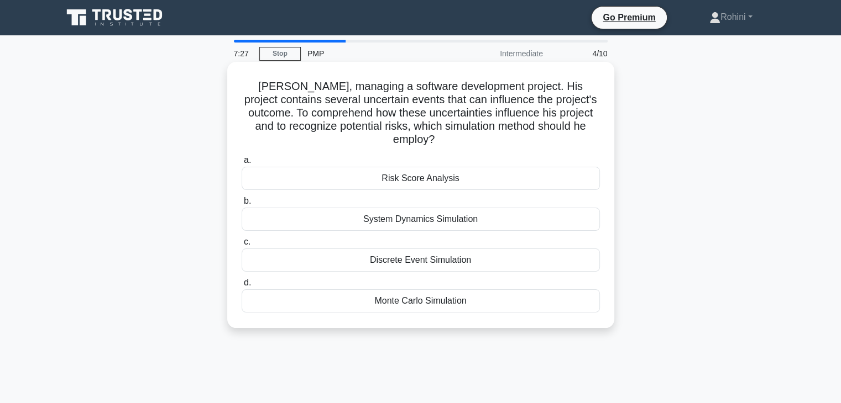
click at [427, 181] on div "Risk Score Analysis" at bounding box center [420, 178] width 358 height 23
click at [241, 164] on input "a. Risk Score Analysis" at bounding box center [241, 160] width 0 height 7
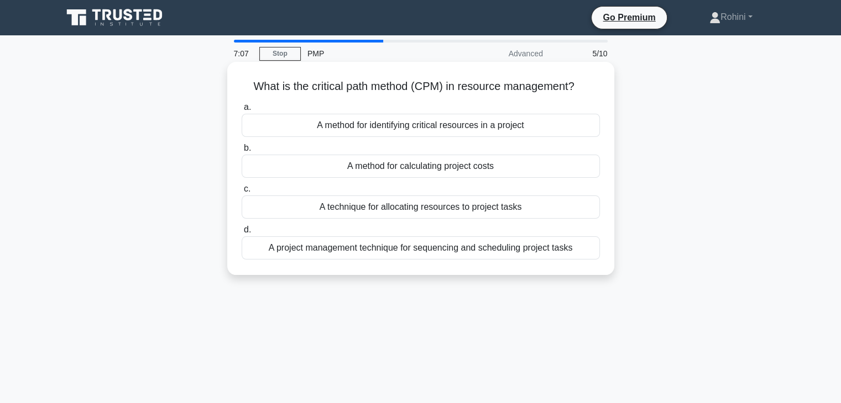
click at [424, 132] on div "A method for identifying critical resources in a project" at bounding box center [420, 125] width 358 height 23
click at [241, 111] on input "a. A method for identifying critical resources in a project" at bounding box center [241, 107] width 0 height 7
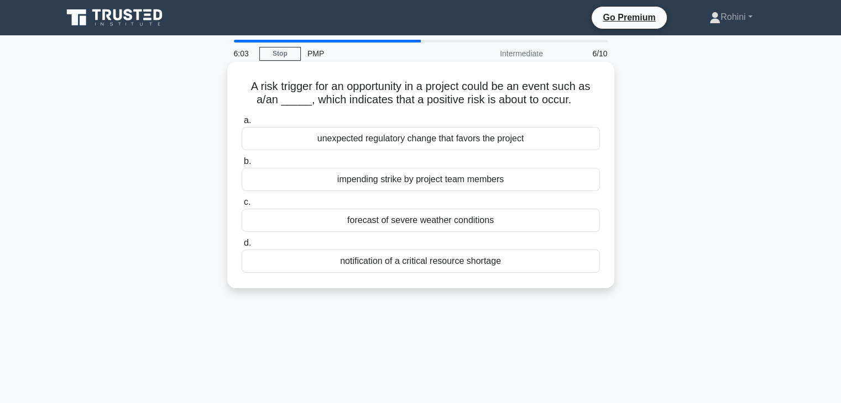
click at [429, 180] on div "impending strike by project team members" at bounding box center [420, 179] width 358 height 23
click at [241, 165] on input "b. impending strike by project team members" at bounding box center [241, 161] width 0 height 7
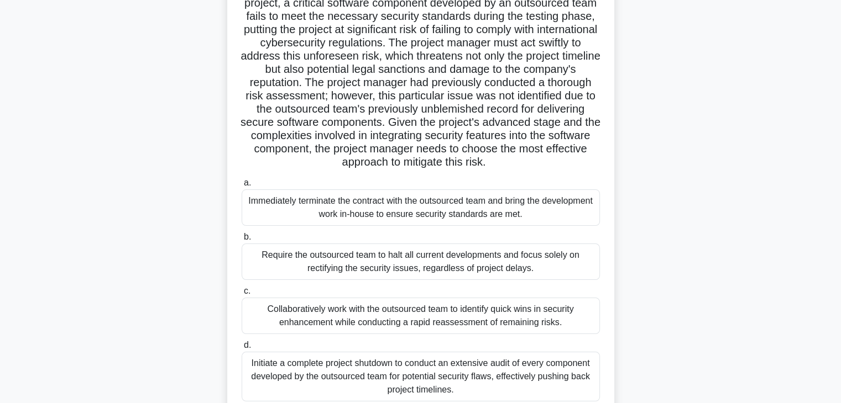
scroll to position [99, 0]
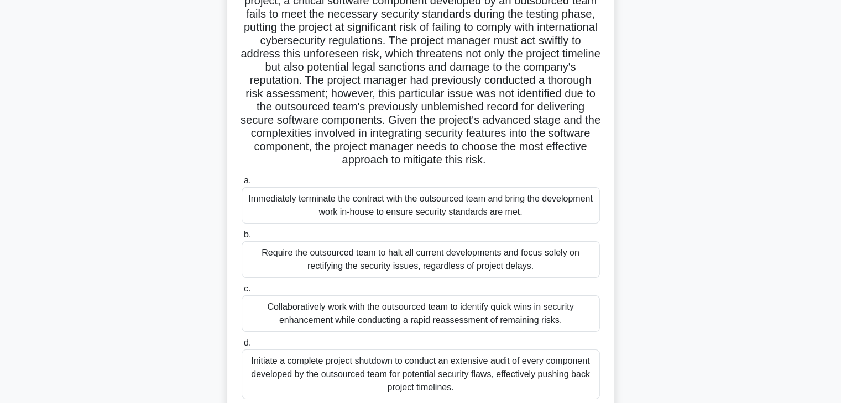
click at [484, 332] on div "Collaboratively work with the outsourced team to identify quick wins in securit…" at bounding box center [420, 314] width 358 height 36
click at [241, 293] on input "c. Collaboratively work with the outsourced team to identify quick wins in secu…" at bounding box center [241, 289] width 0 height 7
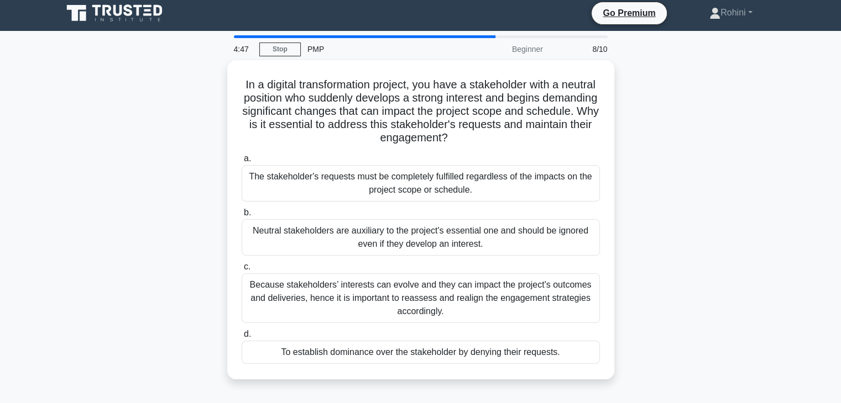
scroll to position [0, 0]
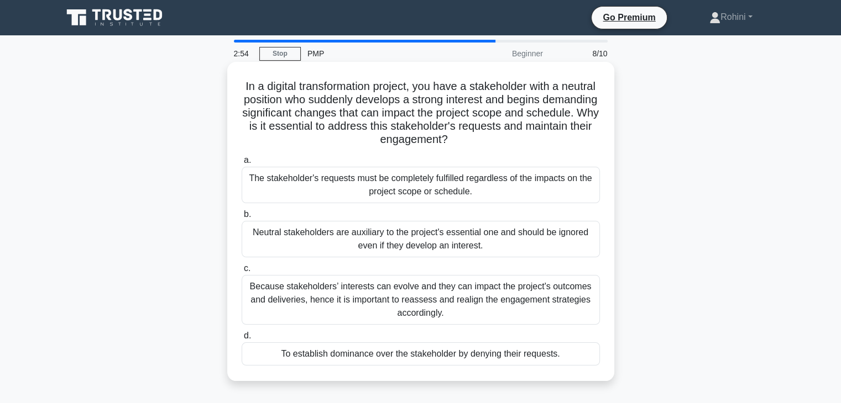
click at [497, 312] on div "Because stakeholders’ interests can evolve and they can impact the project's ou…" at bounding box center [420, 300] width 358 height 50
click at [241, 272] on input "c. Because stakeholders’ interests can evolve and they can impact the project's…" at bounding box center [241, 268] width 0 height 7
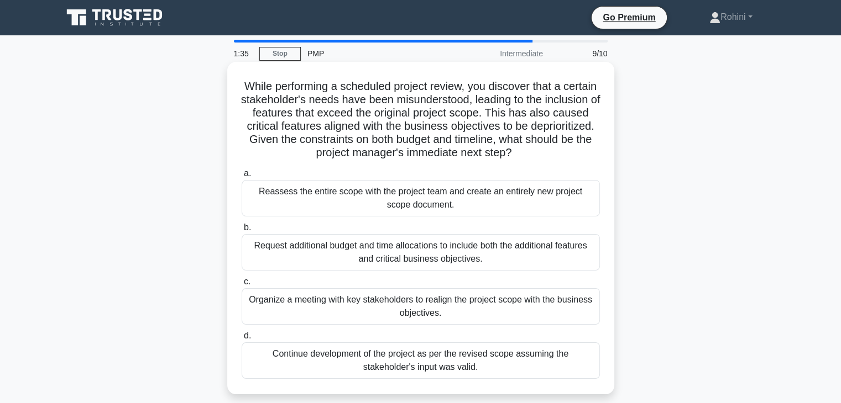
click at [469, 251] on div "Request additional budget and time allocations to include both the additional f…" at bounding box center [420, 252] width 358 height 36
click at [241, 232] on input "b. Request additional budget and time allocations to include both the additiona…" at bounding box center [241, 227] width 0 height 7
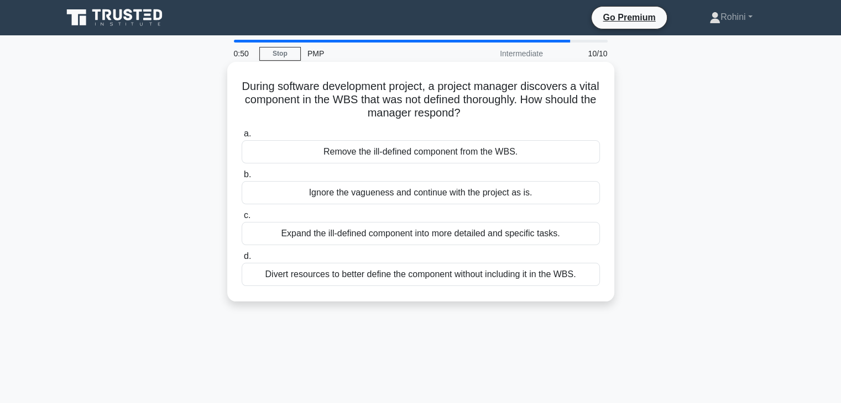
click at [461, 243] on div "Expand the ill-defined component into more detailed and specific tasks." at bounding box center [420, 233] width 358 height 23
click at [241, 219] on input "c. Expand the ill-defined component into more detailed and specific tasks." at bounding box center [241, 215] width 0 height 7
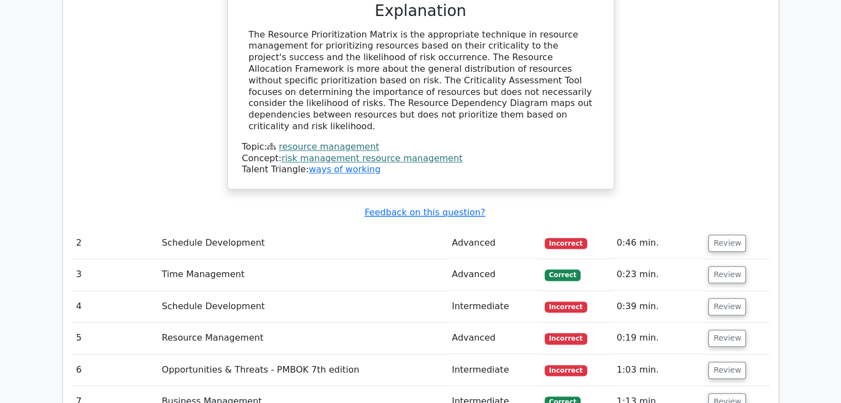
scroll to position [1286, 0]
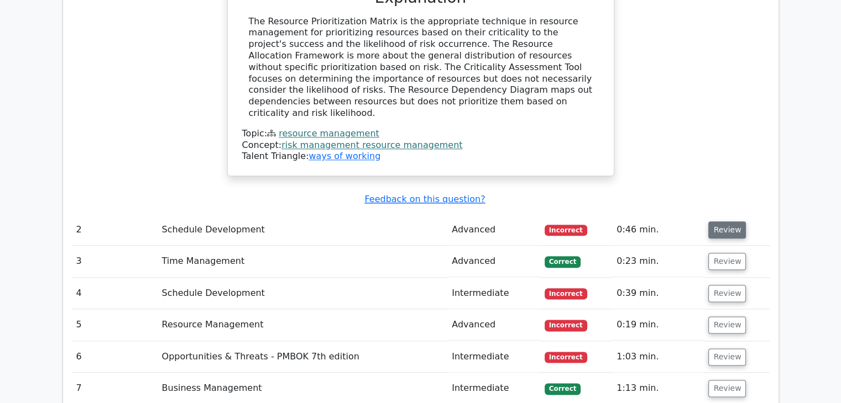
click at [718, 222] on button "Review" at bounding box center [727, 230] width 38 height 17
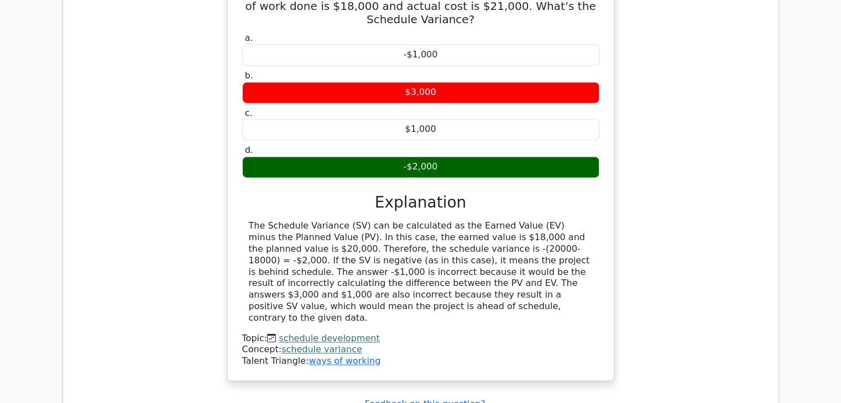
scroll to position [1583, 0]
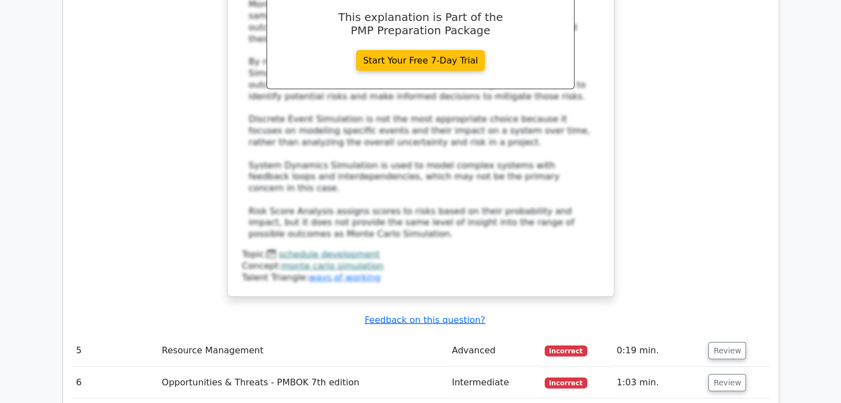
scroll to position [2500, 0]
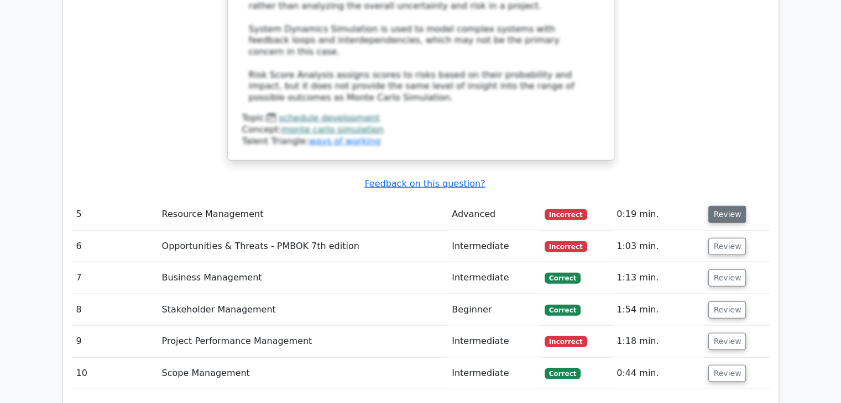
click at [727, 206] on button "Review" at bounding box center [727, 214] width 38 height 17
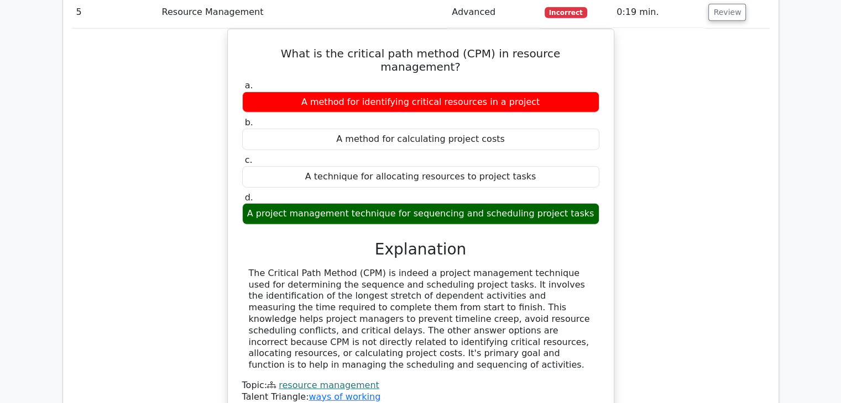
scroll to position [2714, 0]
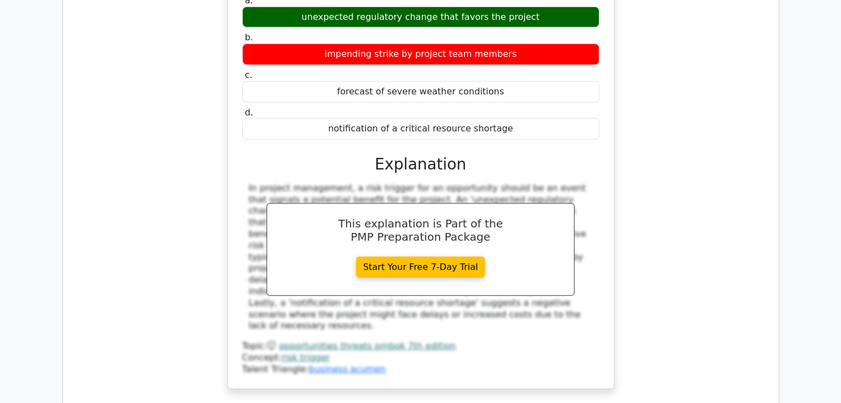
scroll to position [3324, 0]
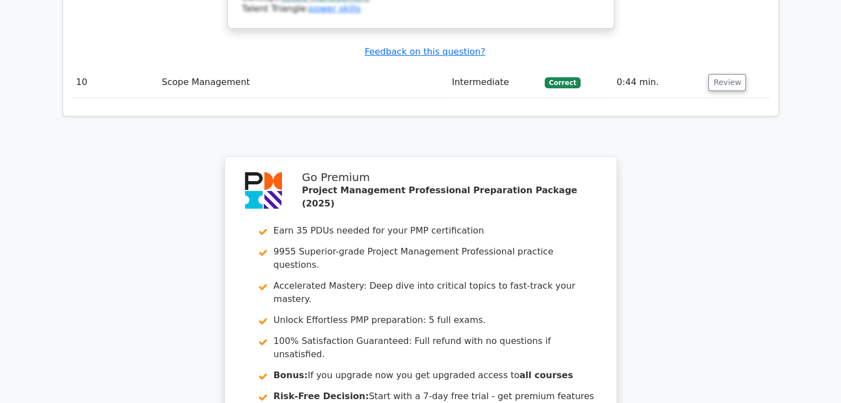
scroll to position [4413, 0]
